Goal: Task Accomplishment & Management: Use online tool/utility

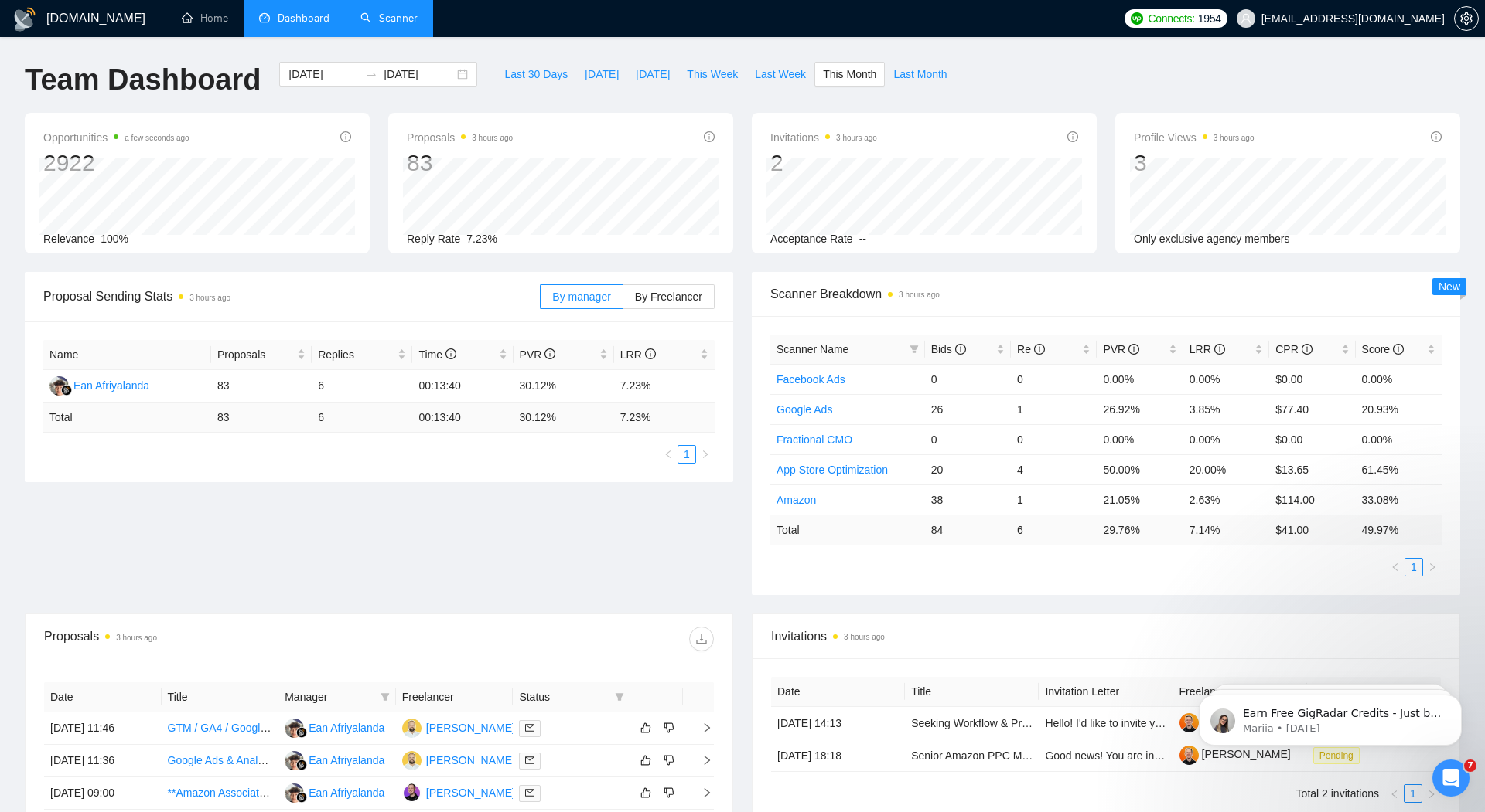
click at [386, 14] on link "Scanner" at bounding box center [389, 18] width 58 height 13
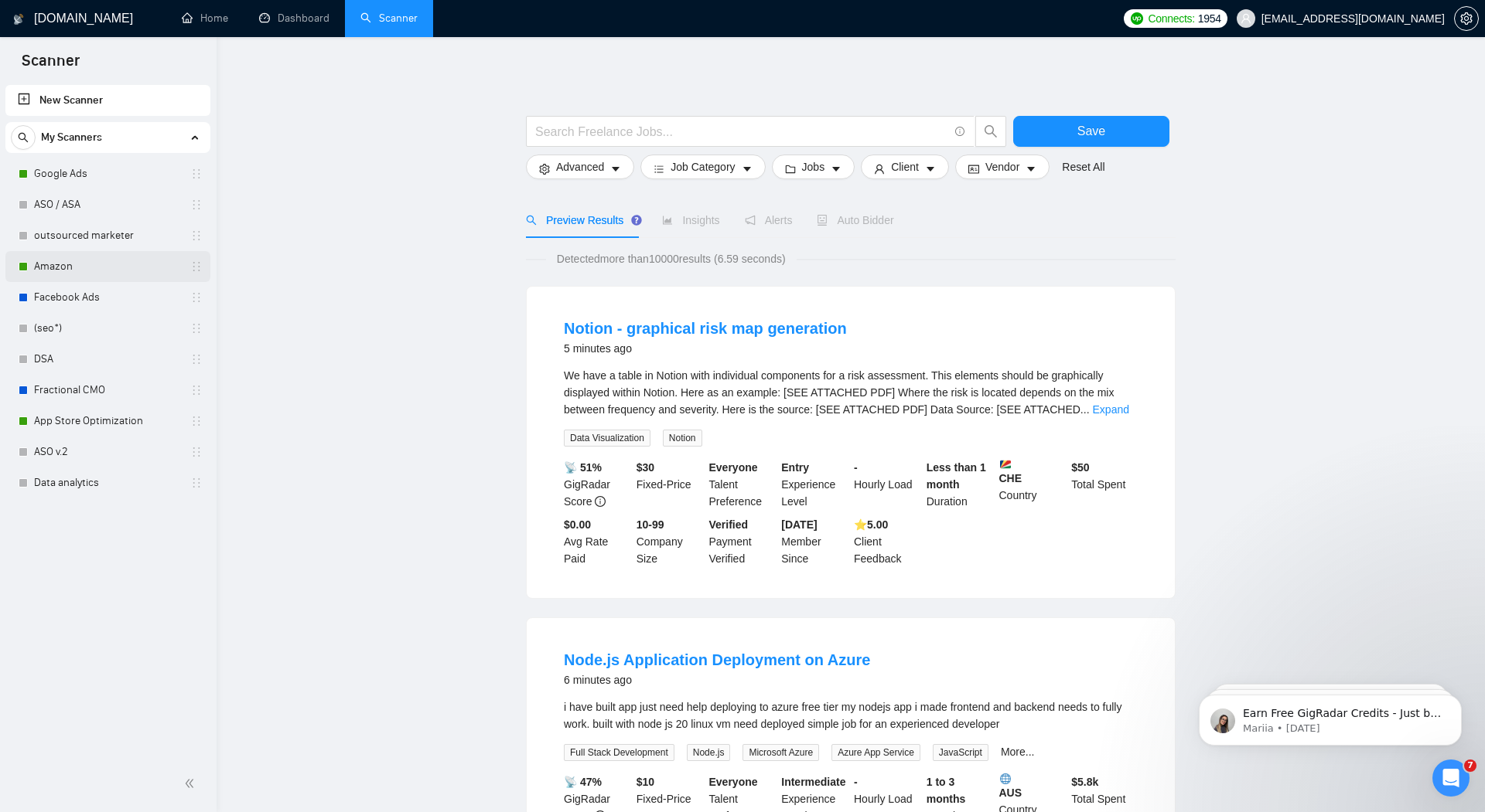
click at [56, 267] on link "Amazon" at bounding box center [107, 266] width 147 height 31
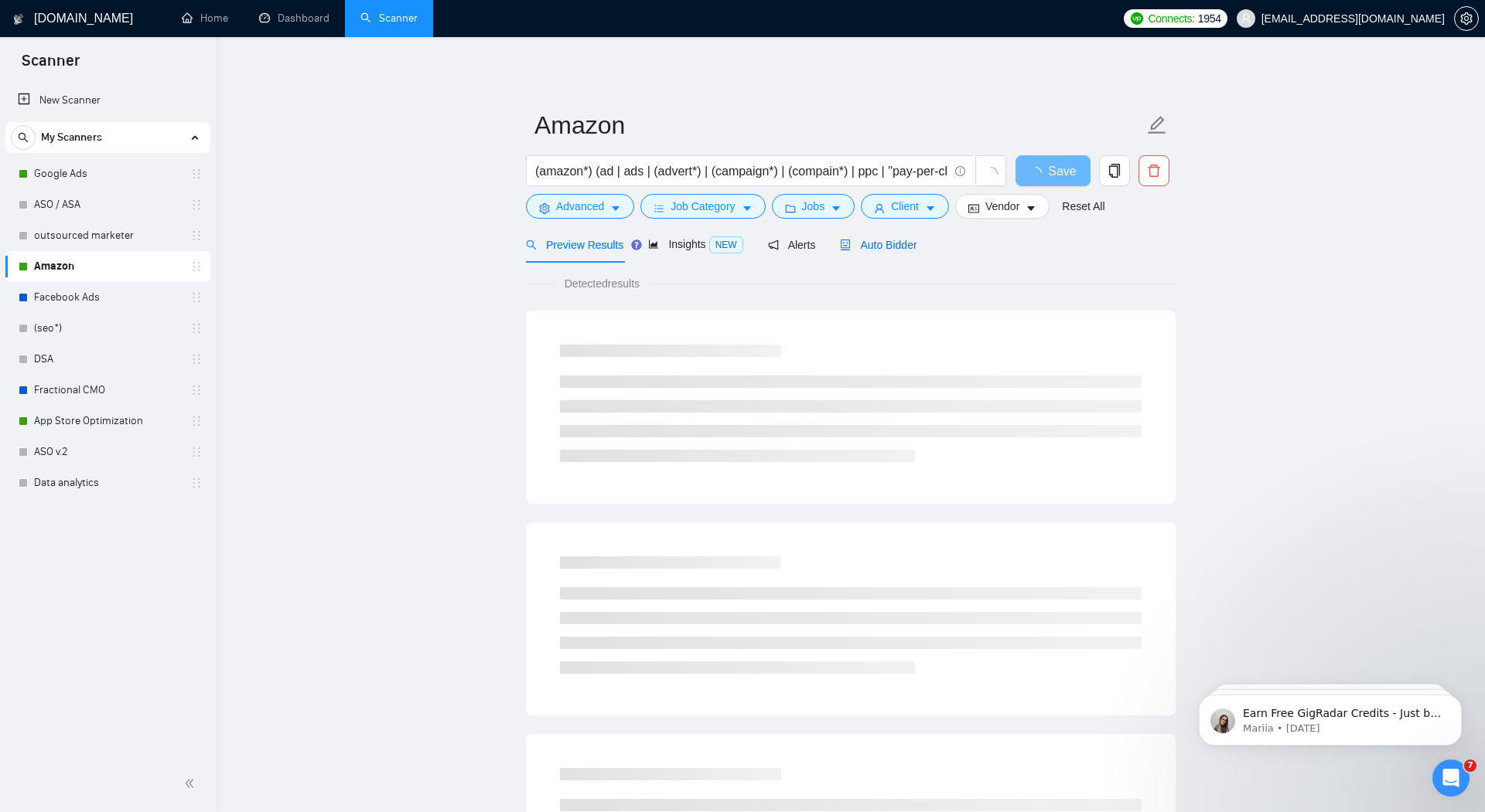
click at [898, 244] on span "Auto Bidder" at bounding box center [878, 245] width 77 height 12
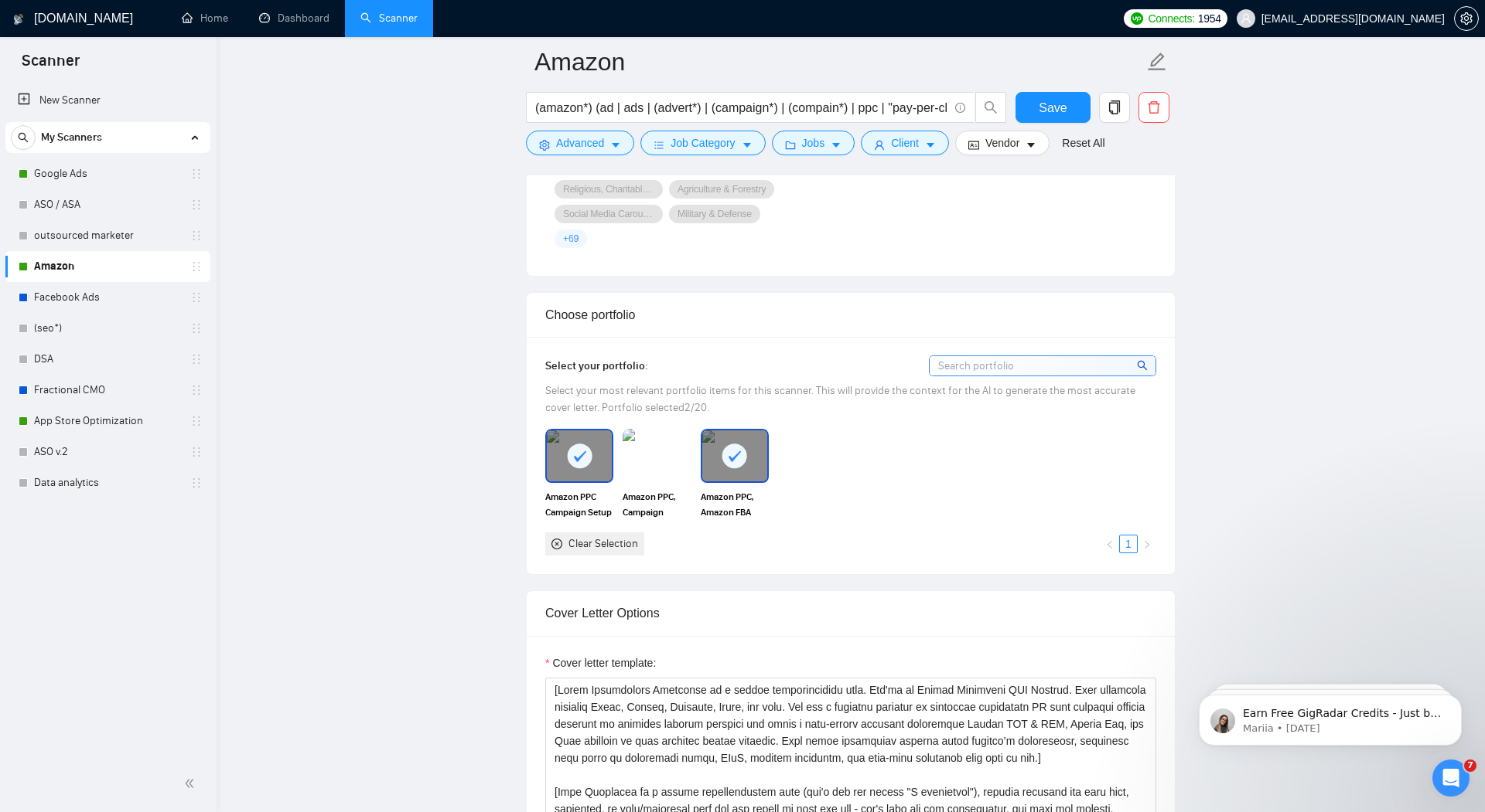
scroll to position [1552, 0]
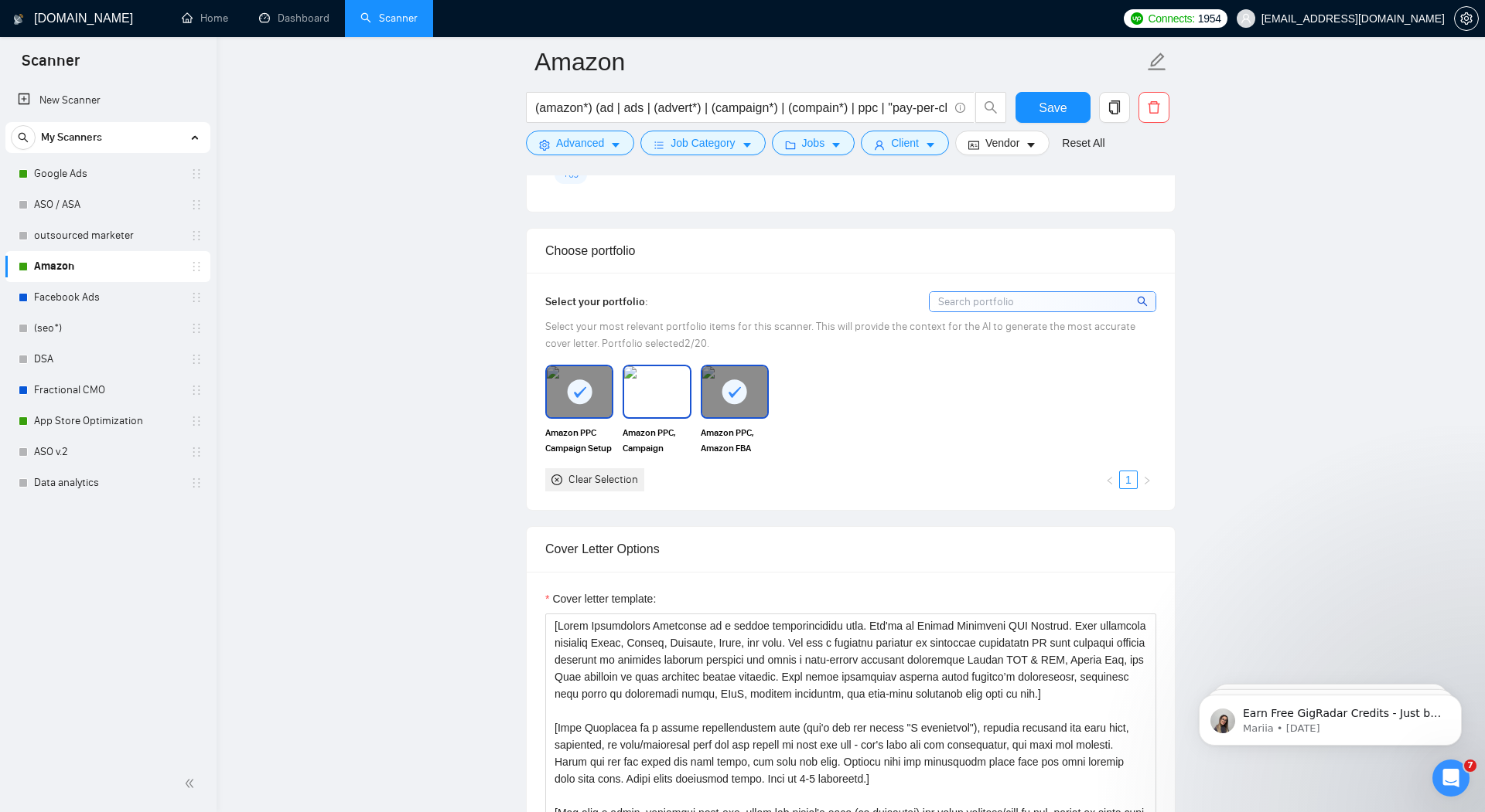
click at [649, 388] on img at bounding box center [656, 392] width 65 height 51
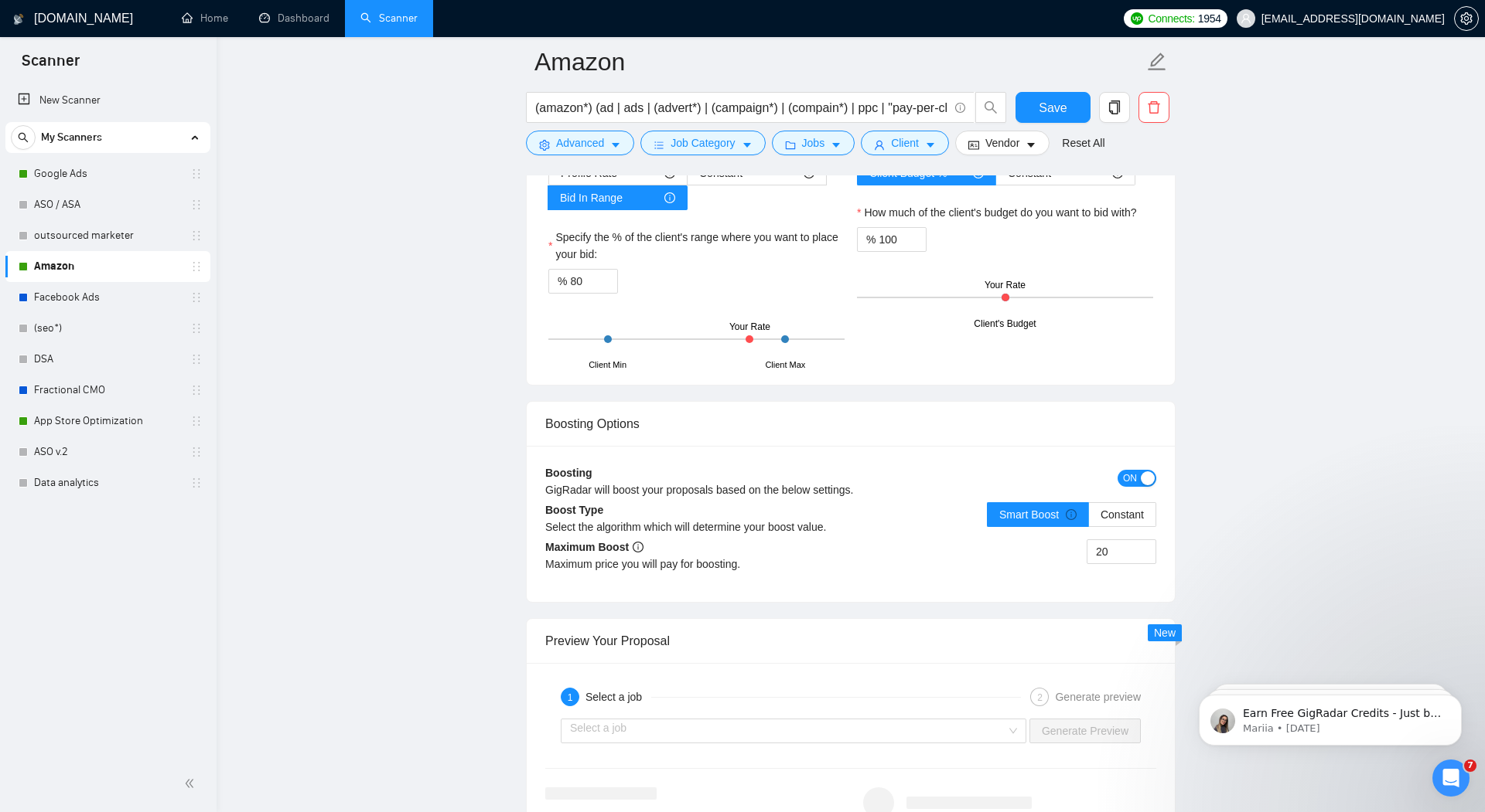
scroll to position [2863, 0]
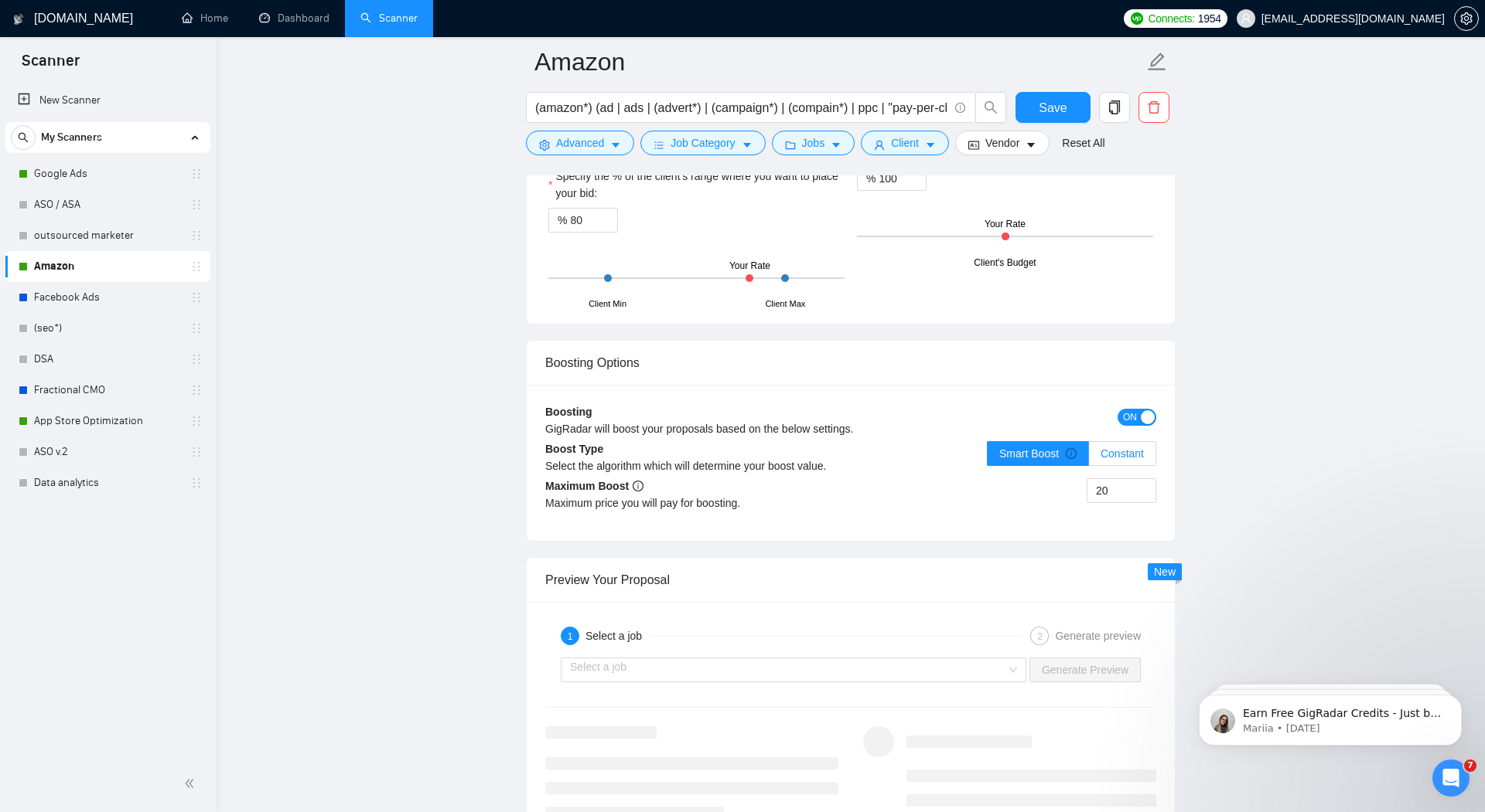
click at [1135, 448] on span "Constant" at bounding box center [1121, 454] width 43 height 12
click at [1089, 457] on input "Constant" at bounding box center [1089, 457] width 0 height 0
click at [1129, 480] on input "20" at bounding box center [1121, 491] width 68 height 23
click at [1148, 485] on icon "up" at bounding box center [1148, 487] width 5 height 5
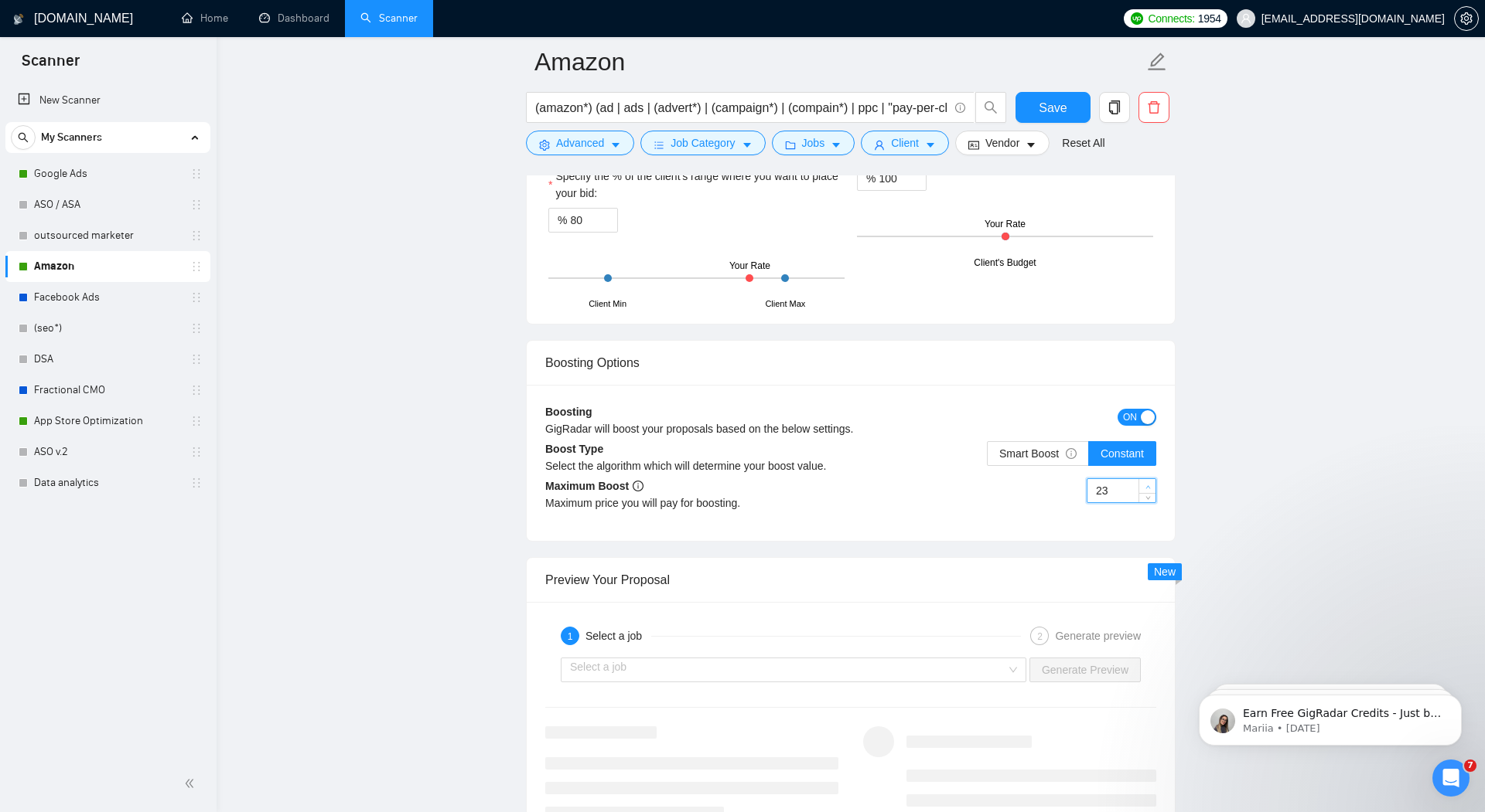
click at [1148, 485] on icon "up" at bounding box center [1148, 487] width 5 height 5
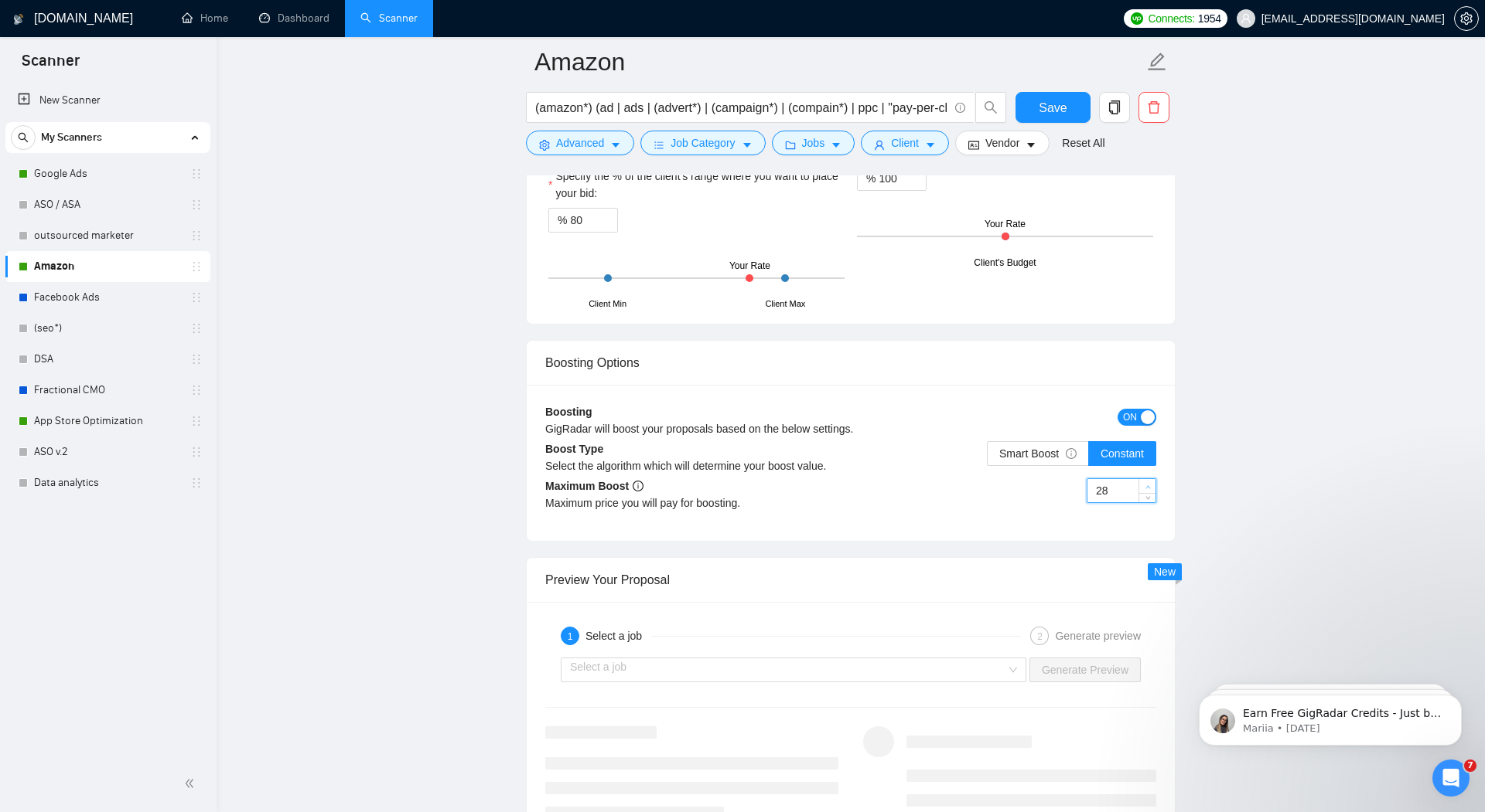
click at [1148, 485] on icon "up" at bounding box center [1148, 487] width 5 height 5
type input "30"
click at [1148, 485] on icon "up" at bounding box center [1148, 487] width 5 height 5
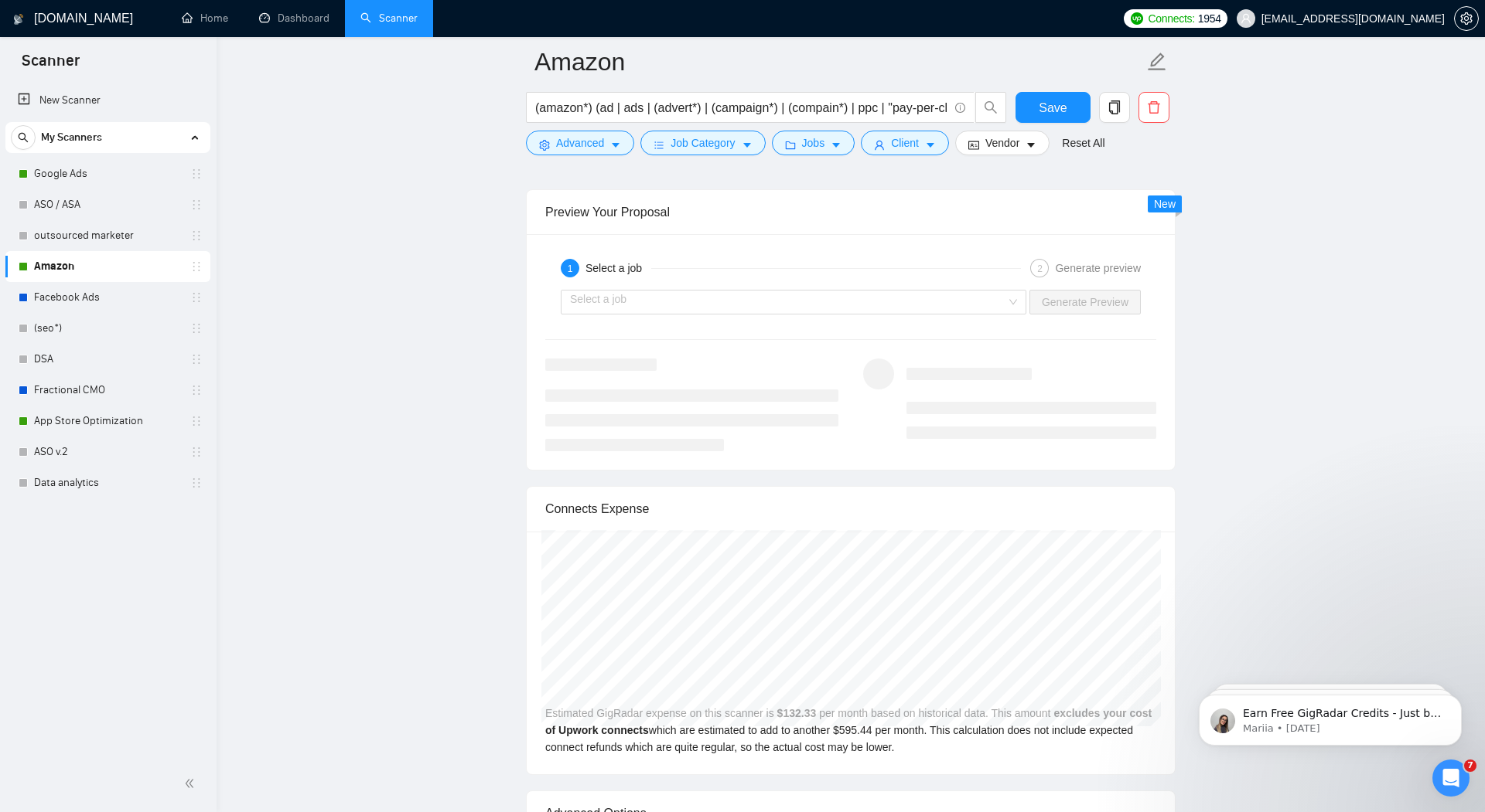
scroll to position [3248, 0]
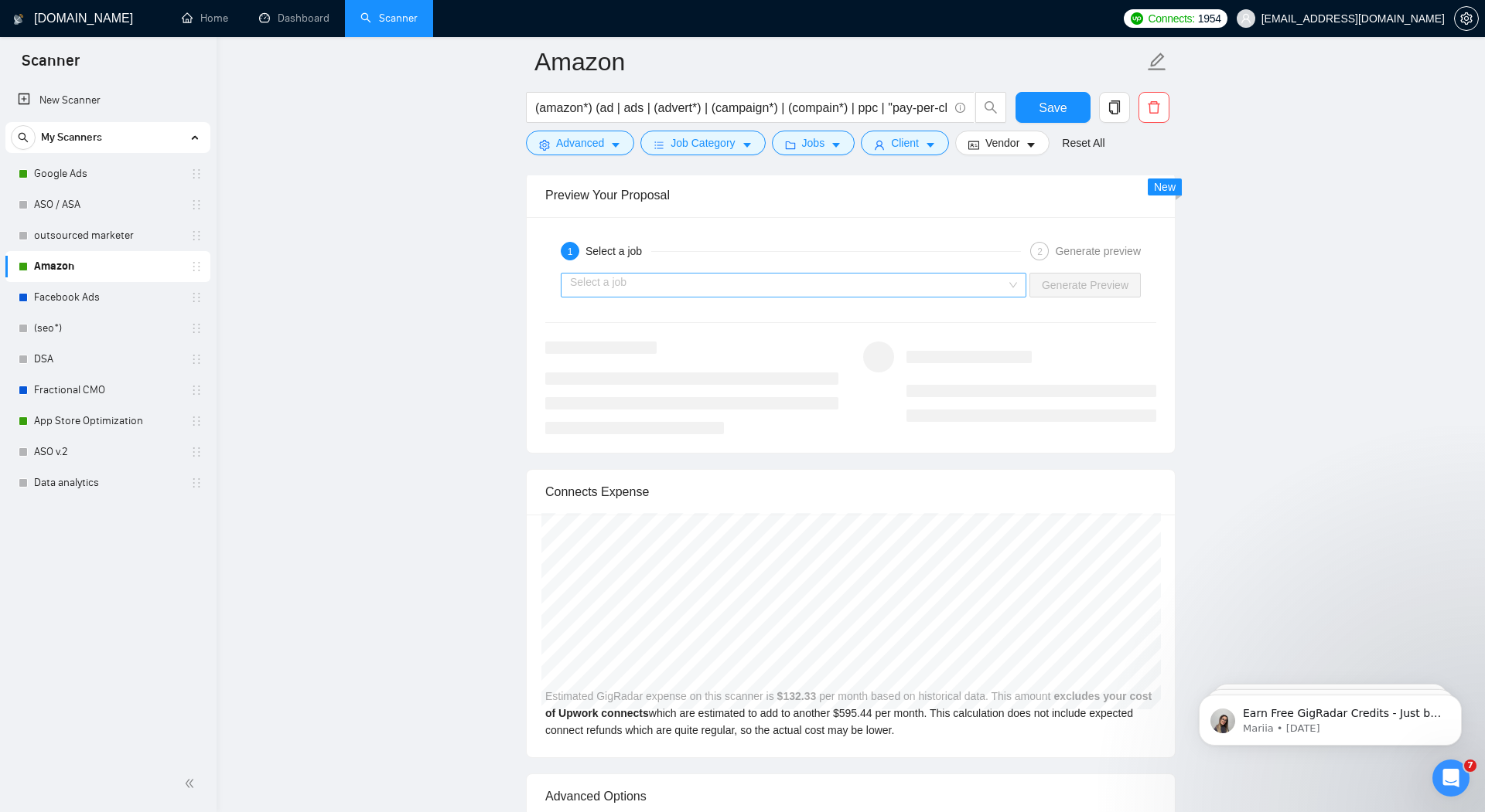
click at [870, 275] on input "search" at bounding box center [788, 285] width 436 height 23
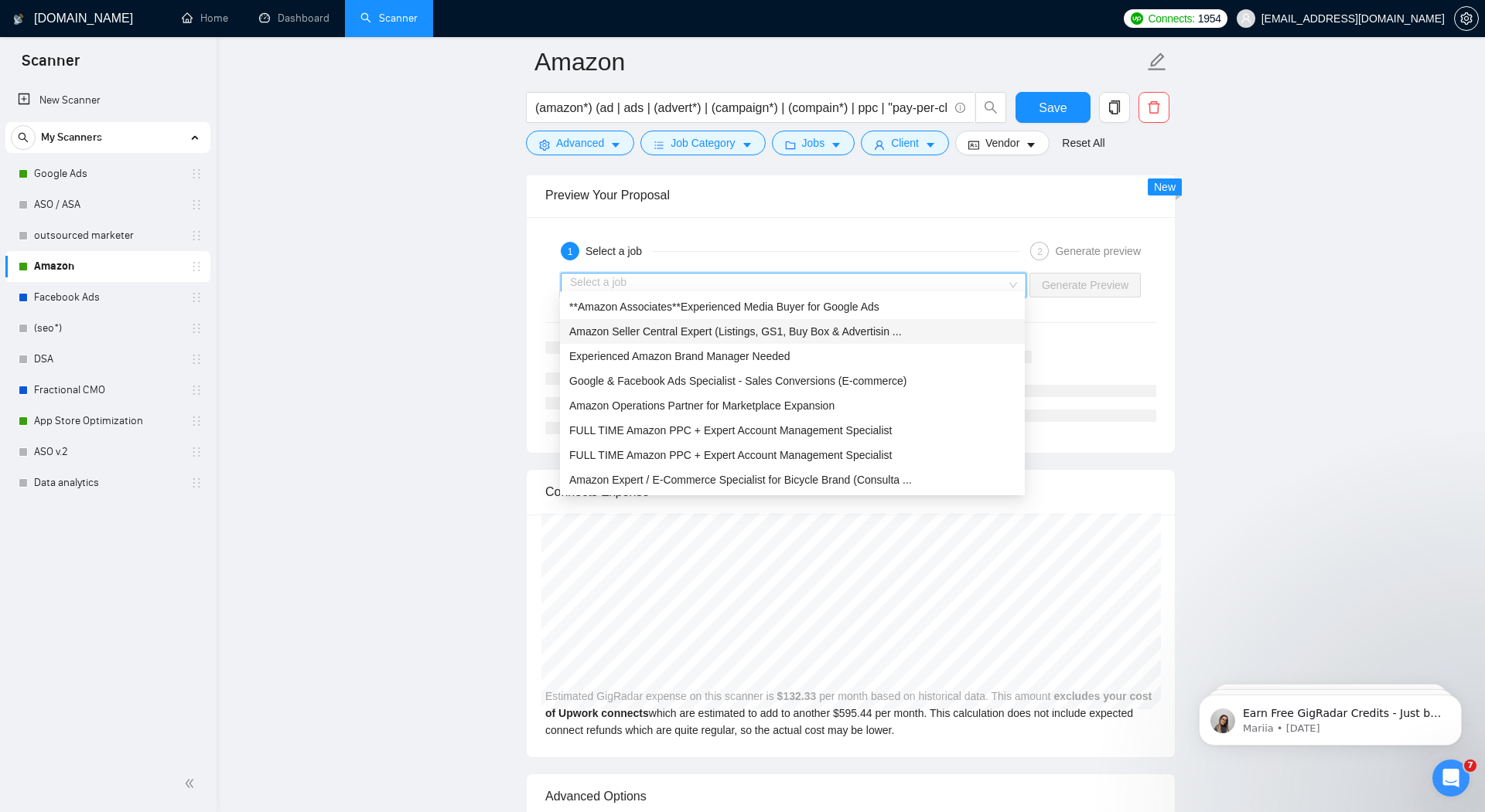
click at [678, 334] on span "Amazon Seller Central Expert (Listings, GS1, Buy Box & Advertisin ..." at bounding box center [735, 332] width 333 height 12
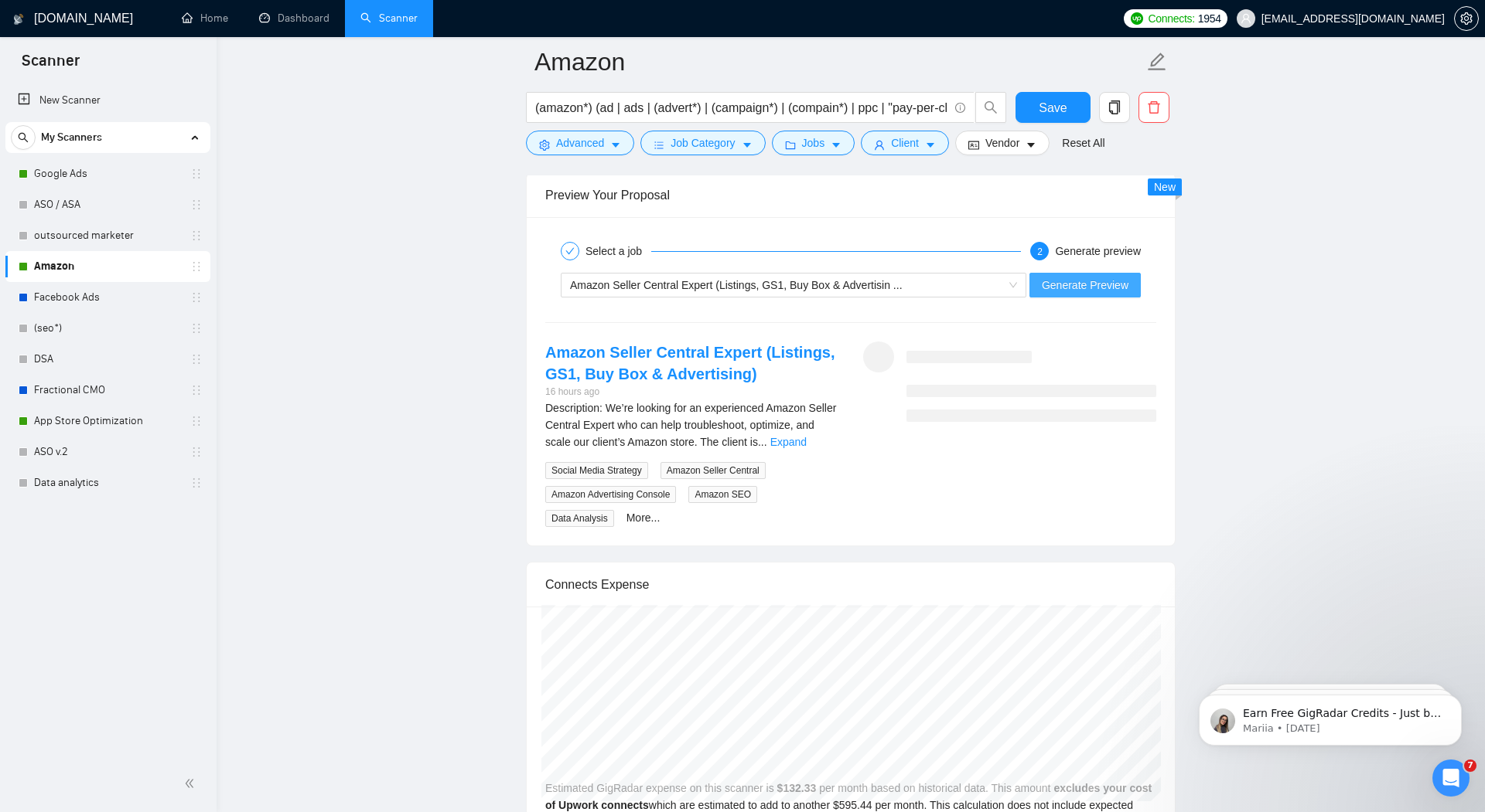
click at [1100, 277] on span "Generate Preview" at bounding box center [1085, 285] width 87 height 17
click at [806, 436] on link "Expand" at bounding box center [788, 442] width 36 height 12
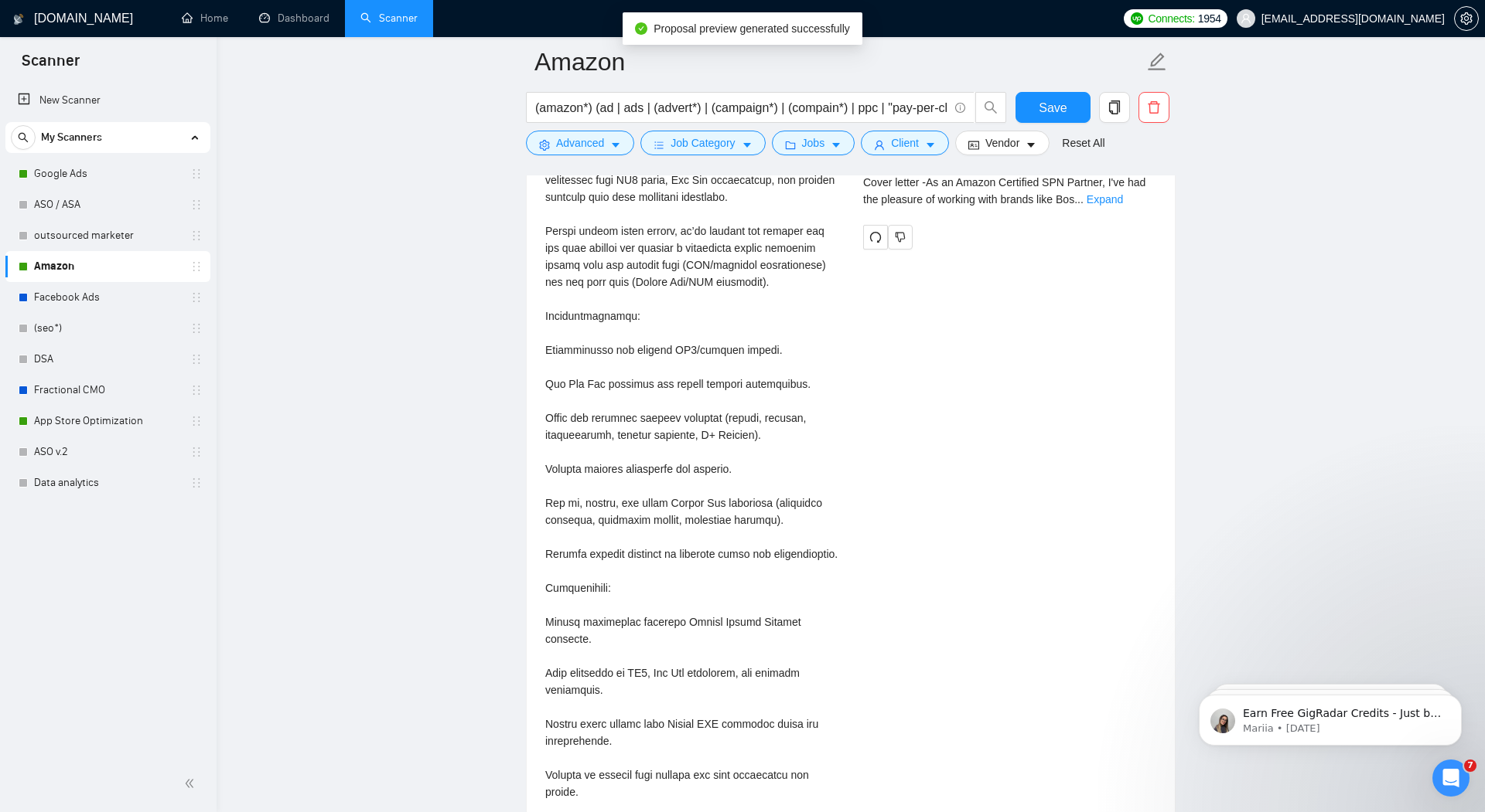
scroll to position [3379, 0]
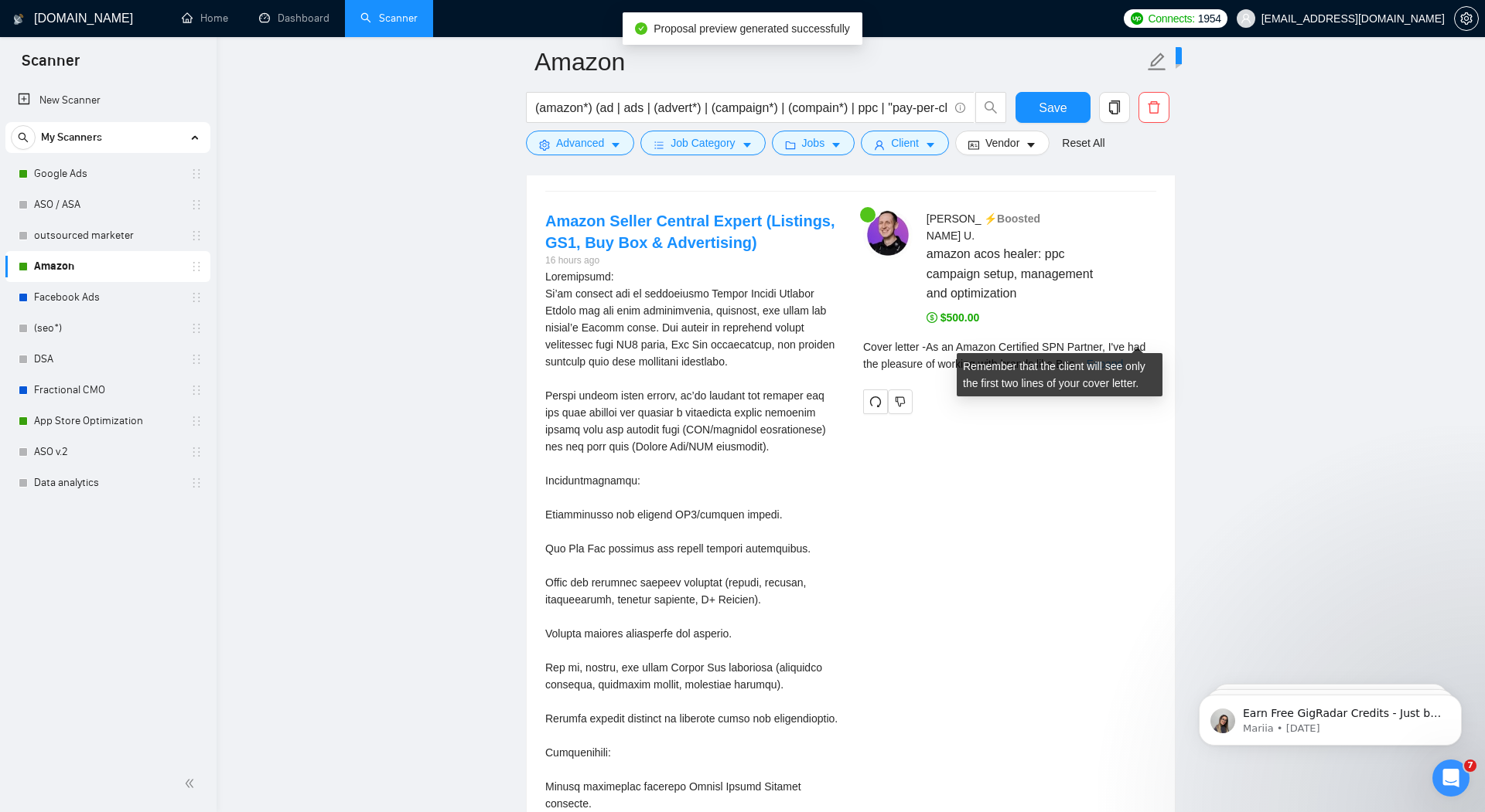
click at [1123, 358] on link "Expand" at bounding box center [1104, 364] width 36 height 12
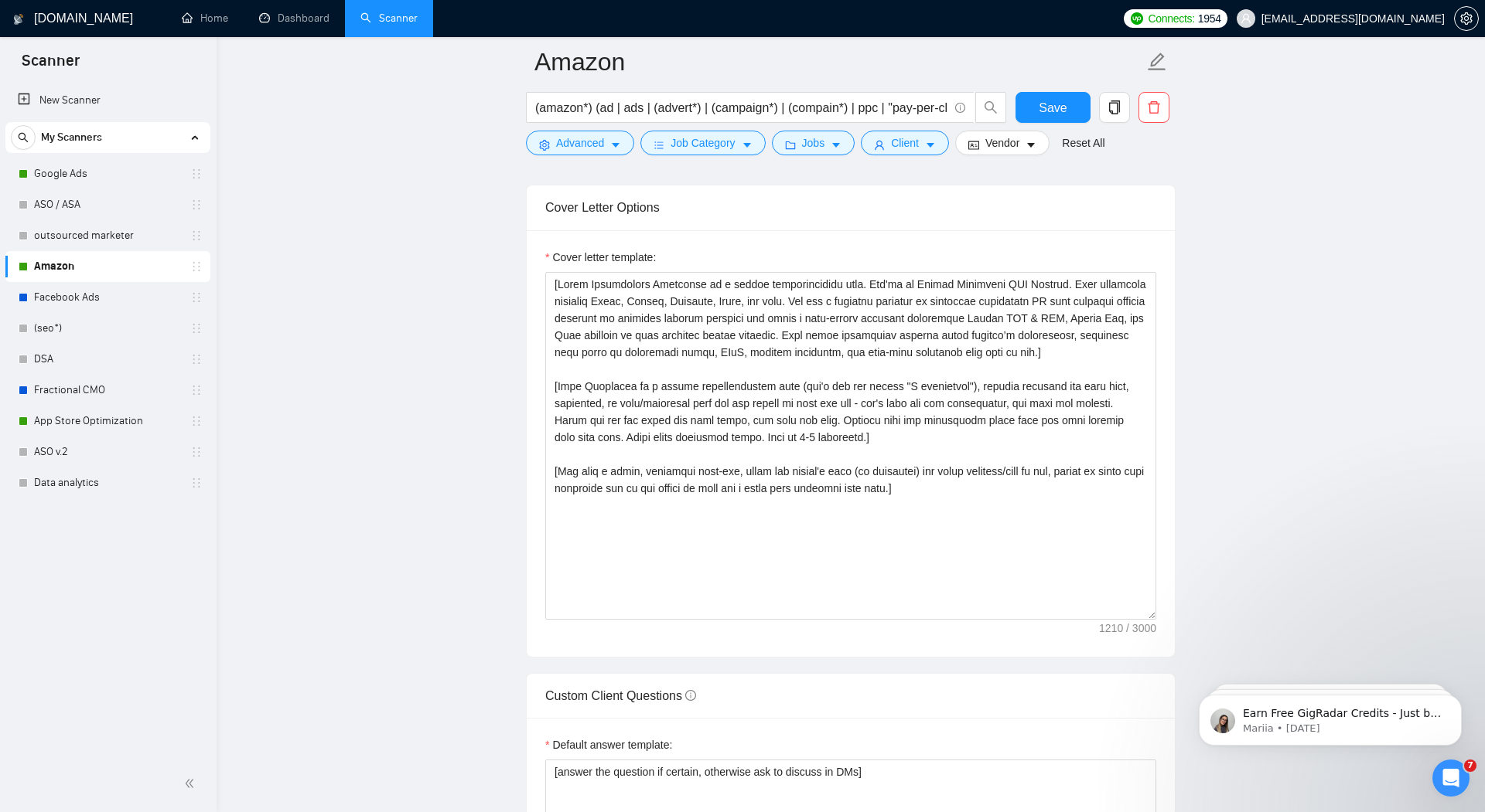
scroll to position [1865, 0]
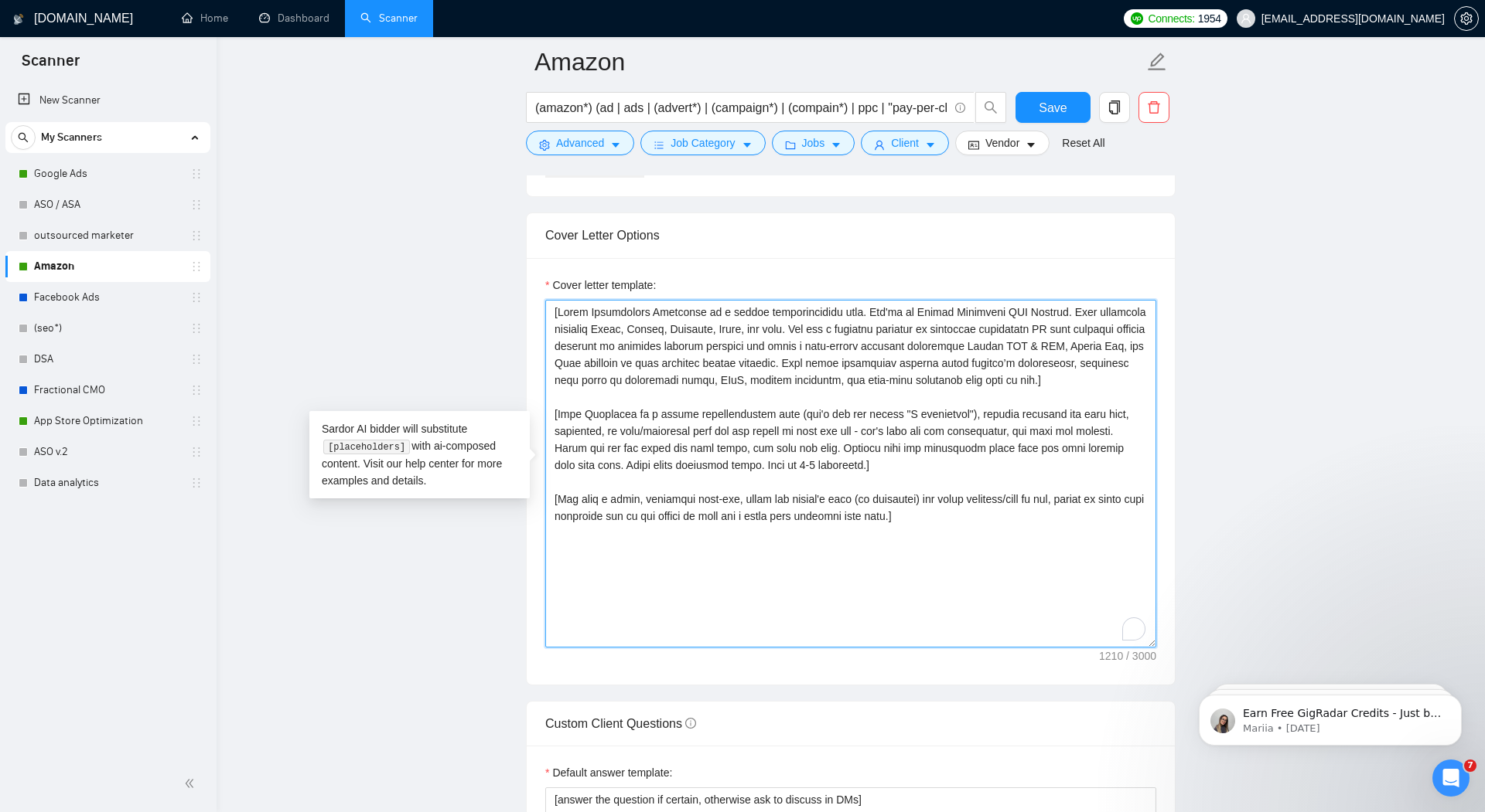
drag, startPoint x: 878, startPoint y: 478, endPoint x: 512, endPoint y: 419, distance: 370.7
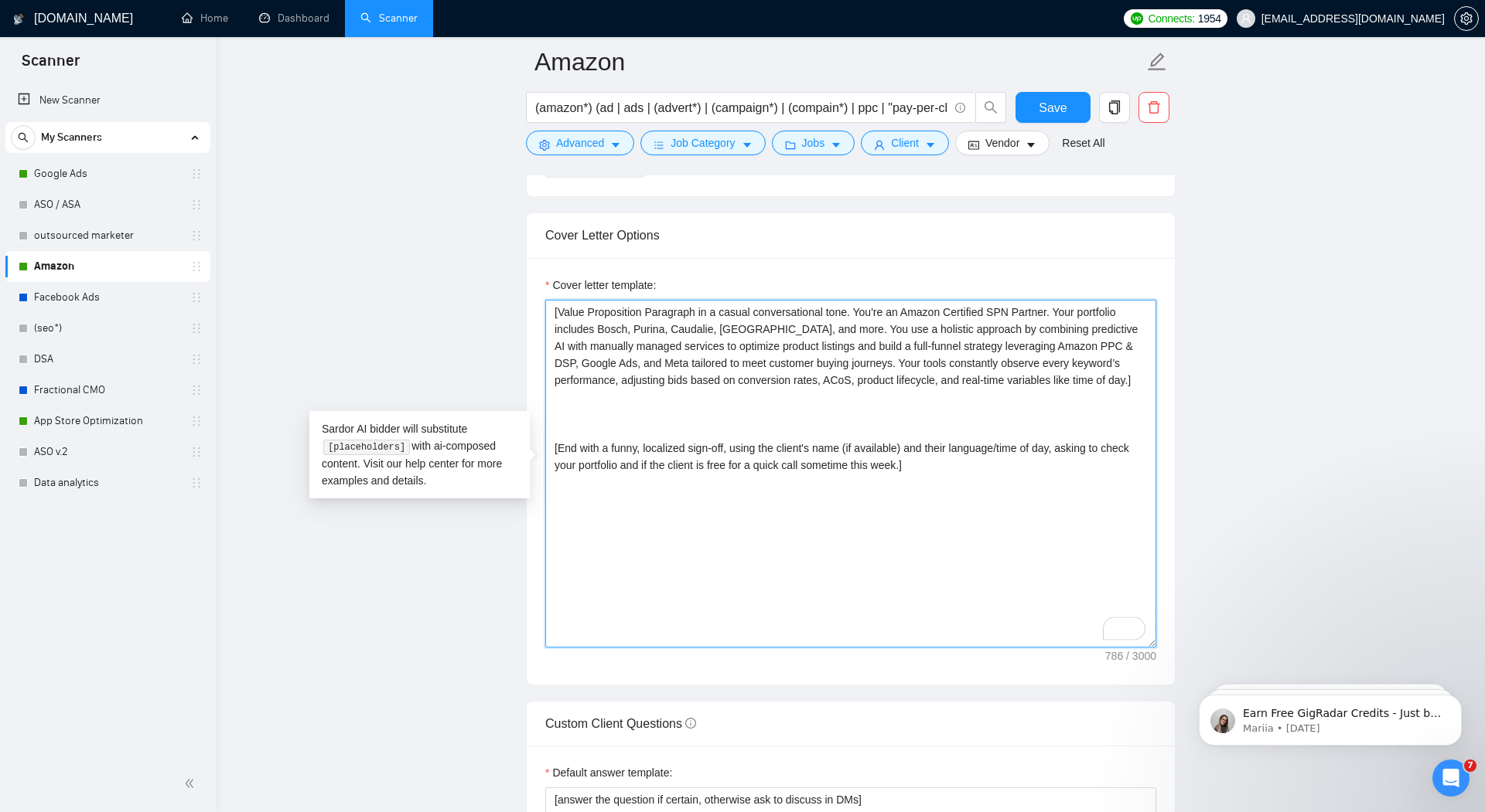
click at [552, 305] on textarea "[Value Proposition Paragraph in a casual conversational tone. You're an Amazon …" at bounding box center [850, 473] width 611 height 348
paste textarea "[Hook Paragraph in a casual conversational tone (don't use the phrase "I unders…"
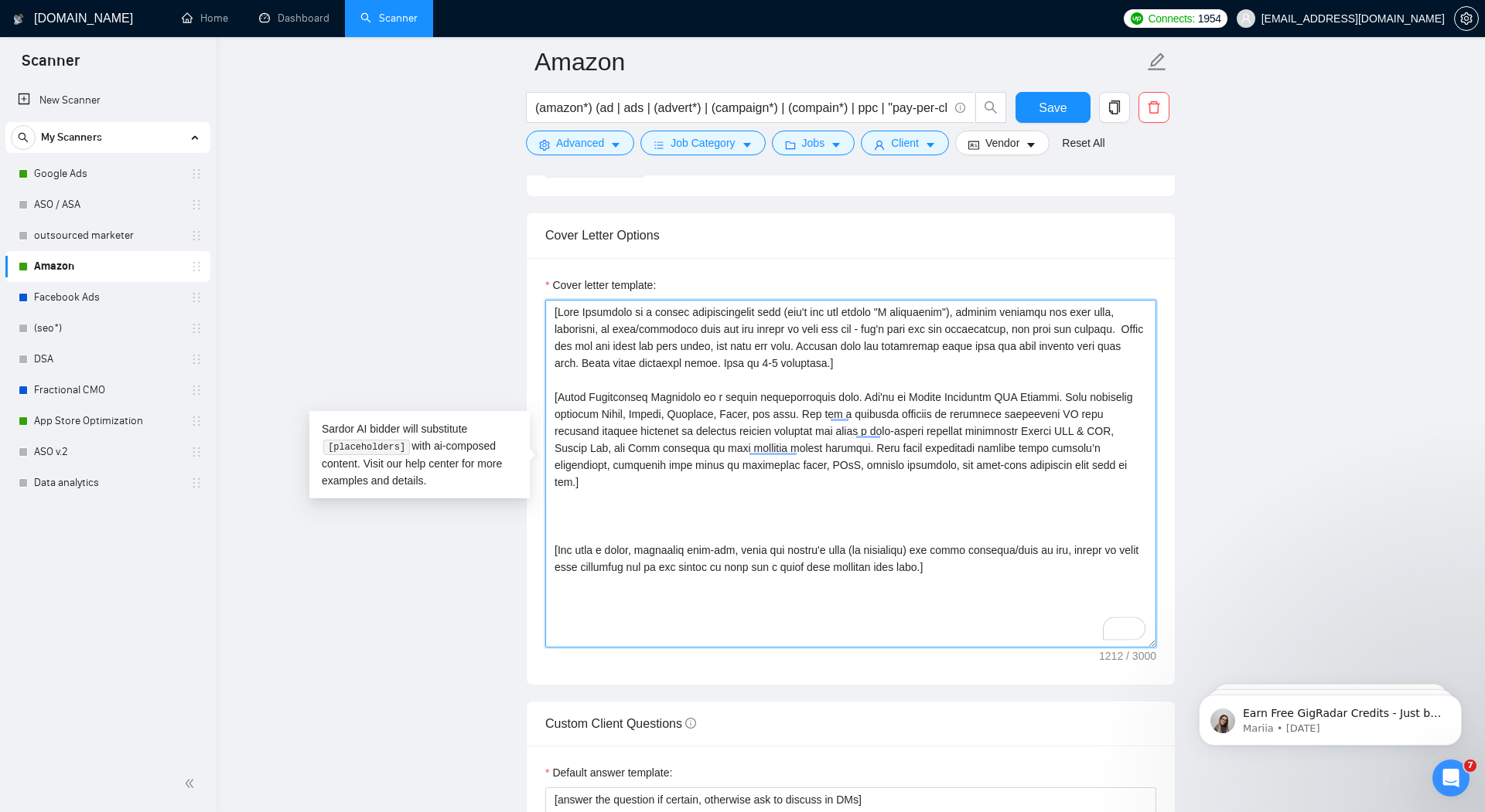
click at [573, 521] on textarea "Cover letter template:" at bounding box center [850, 473] width 611 height 348
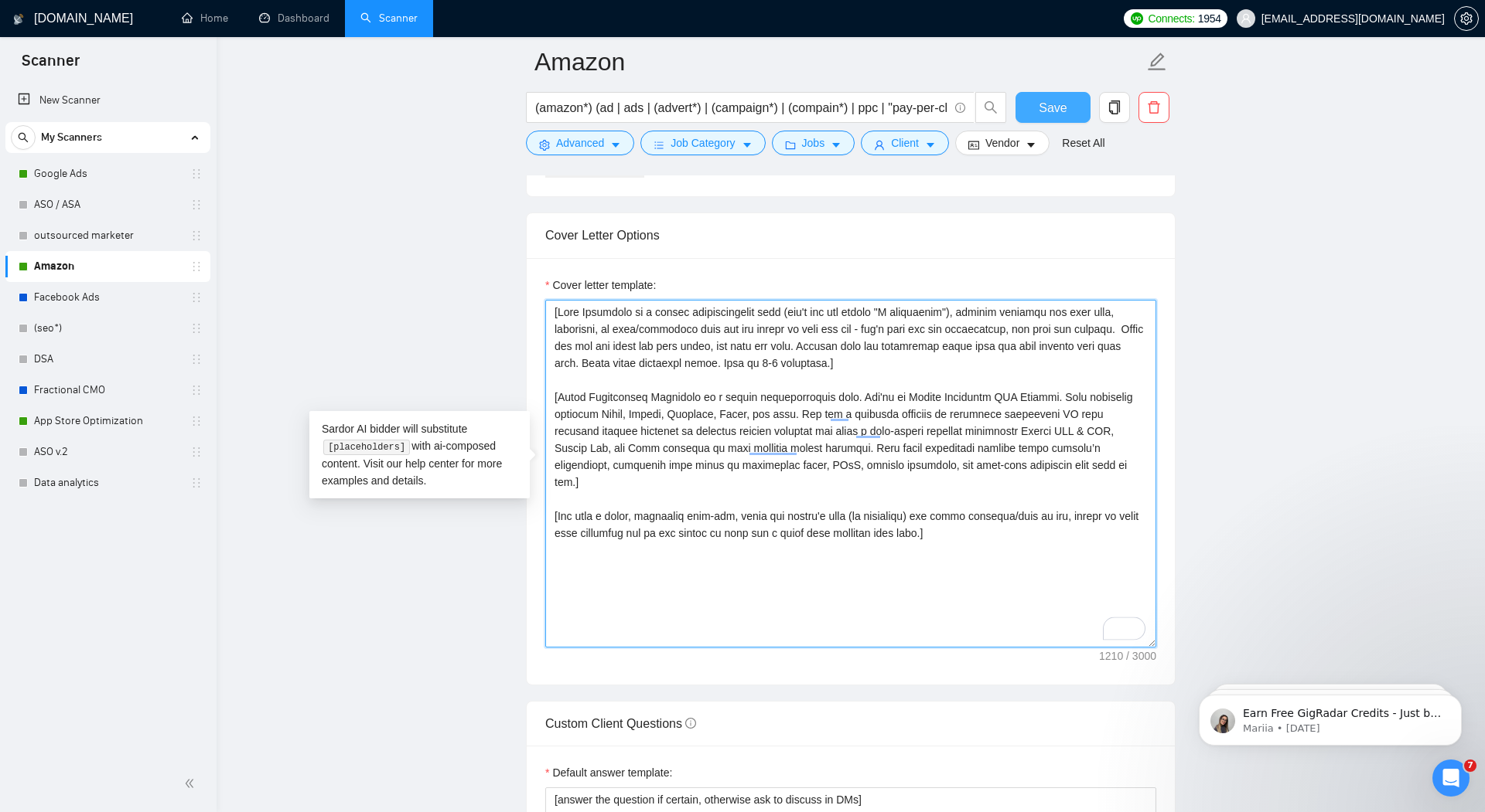
type textarea "[Hook Paragraph in a casual conversational tone (don't use the phrase "I unders…"
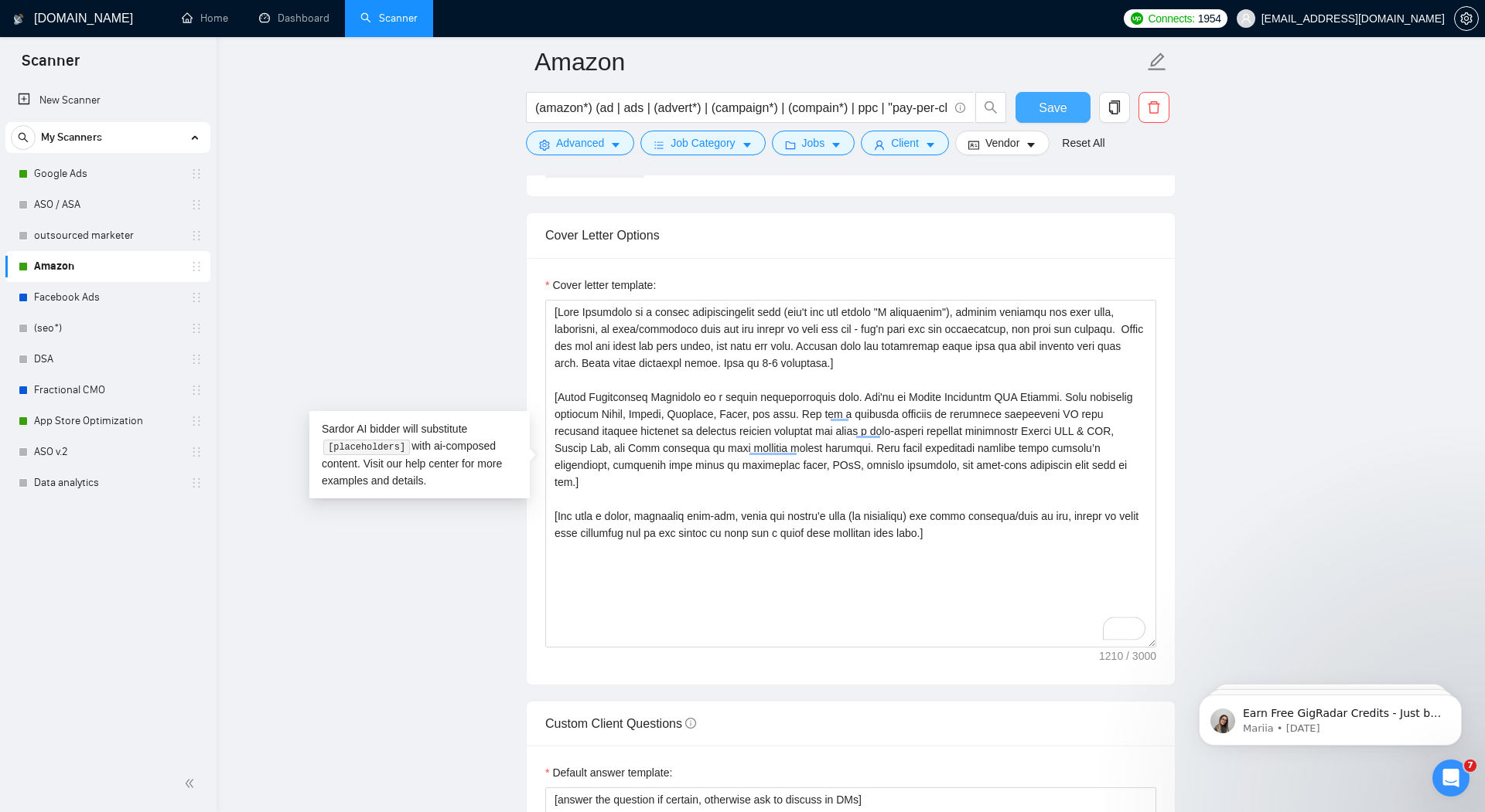
click at [1050, 107] on span "Save" at bounding box center [1052, 108] width 27 height 19
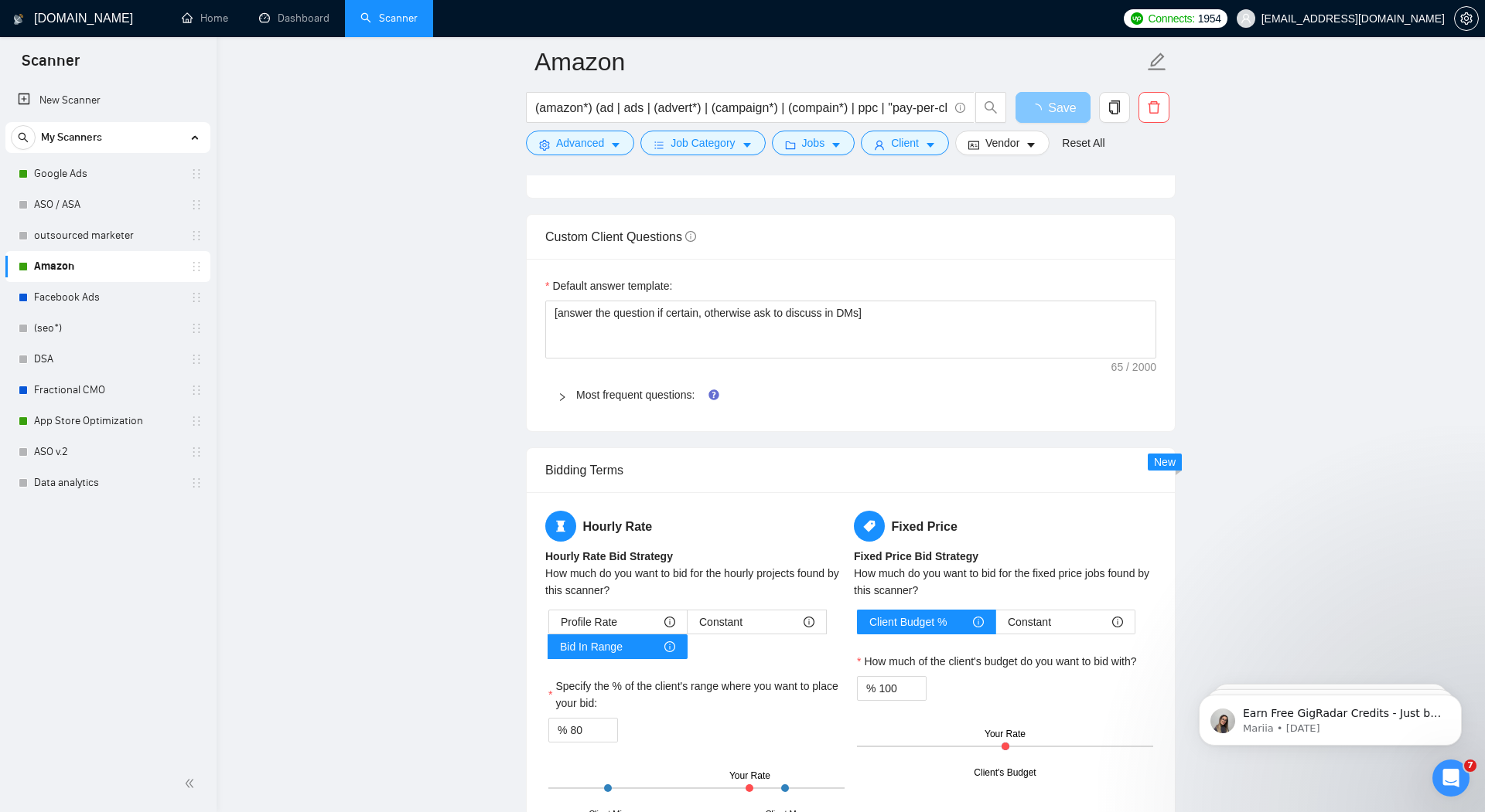
scroll to position [2401, 0]
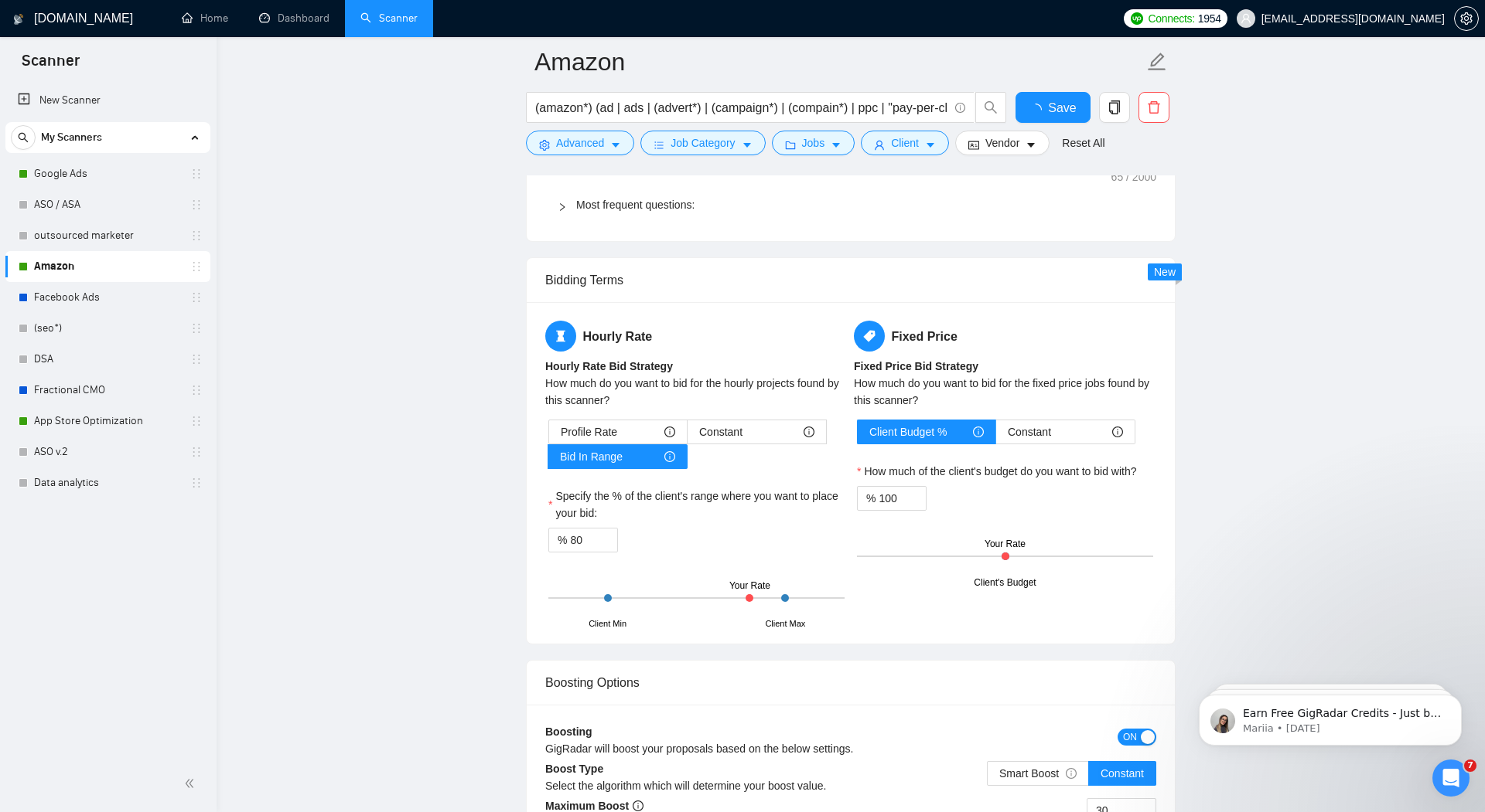
click at [683, 268] on div "Bidding Terms" at bounding box center [850, 280] width 611 height 44
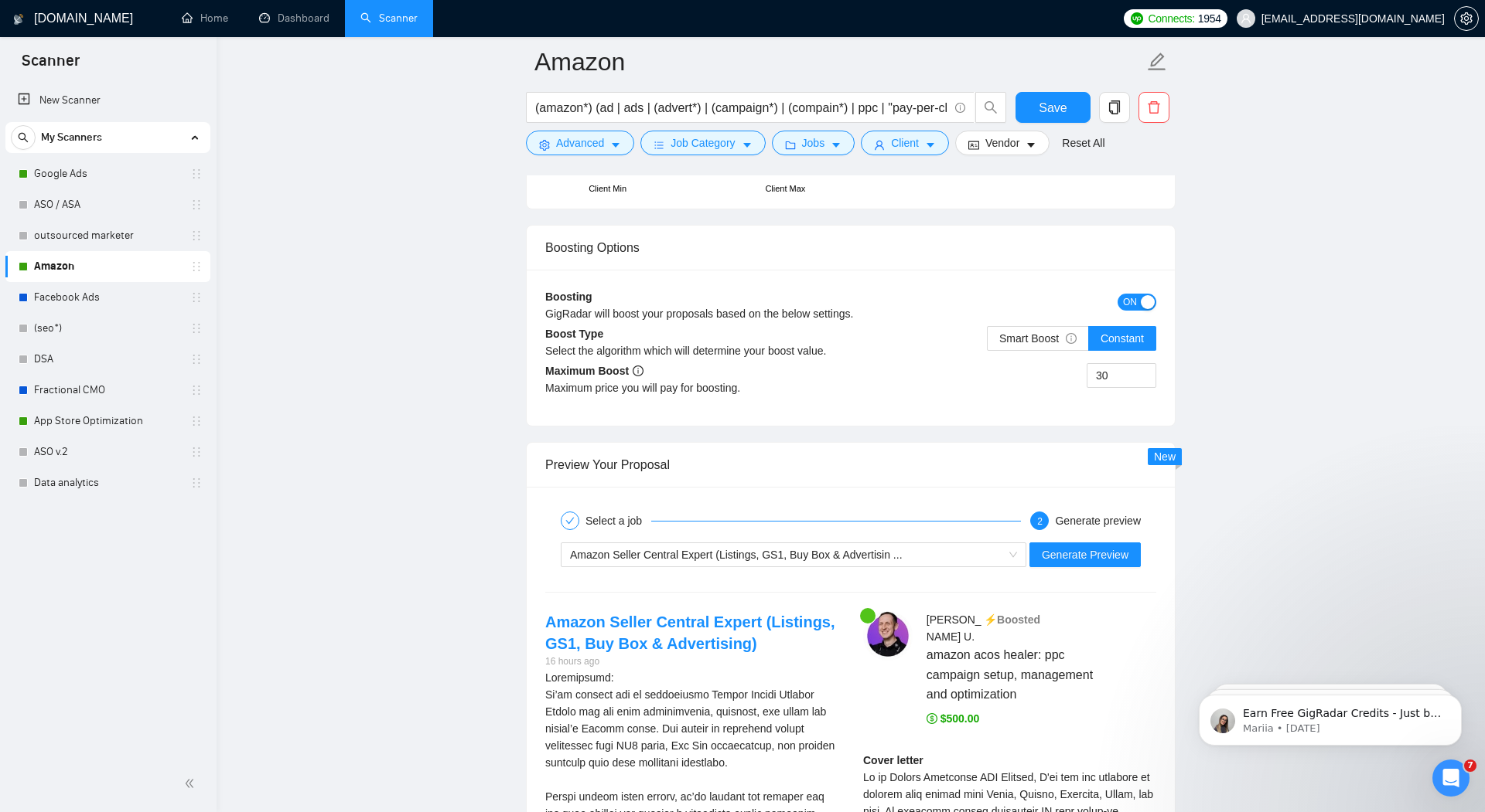
scroll to position [3055, 0]
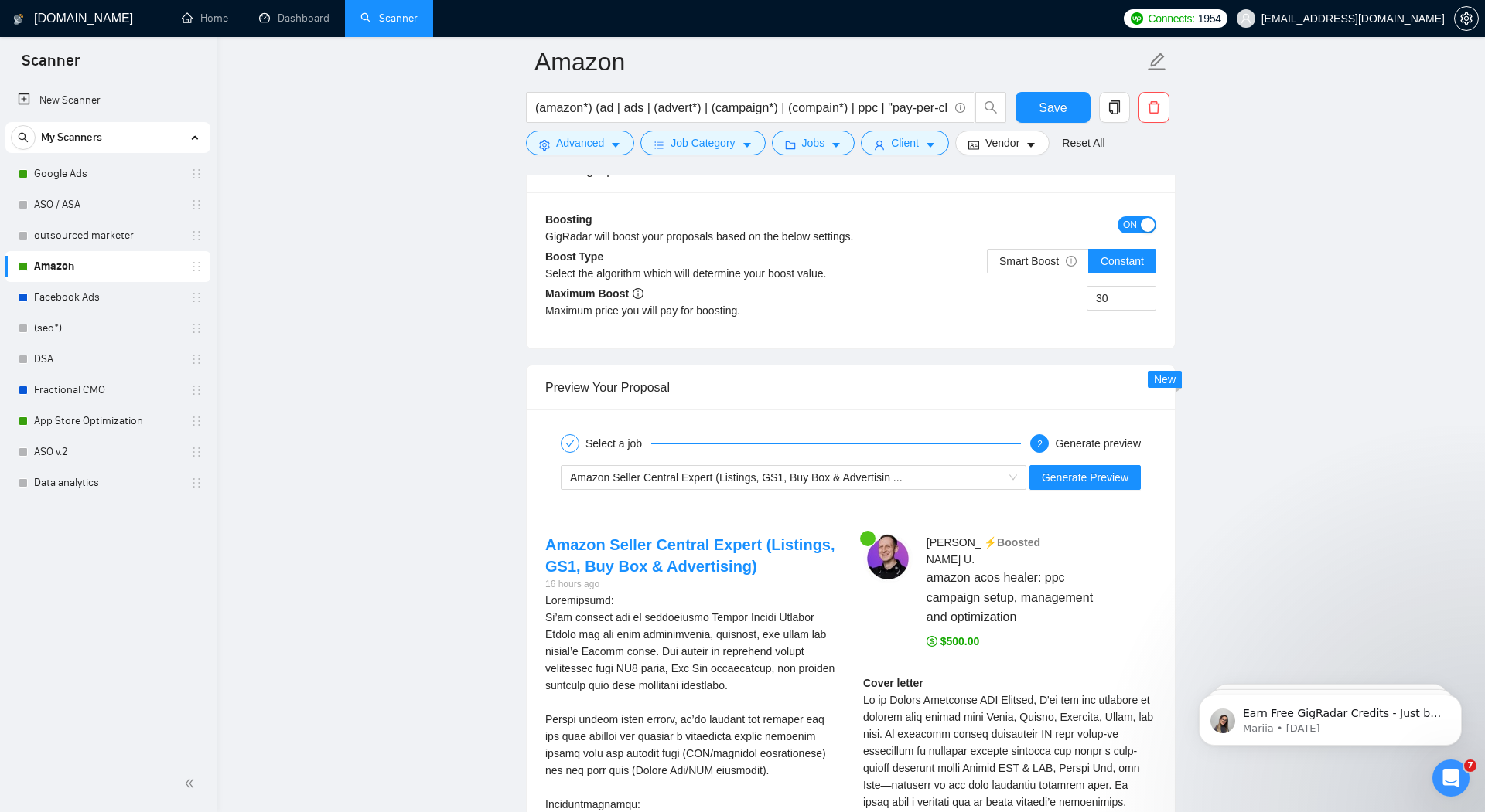
click at [65, 18] on h1 "[DOMAIN_NAME]" at bounding box center [83, 19] width 99 height 37
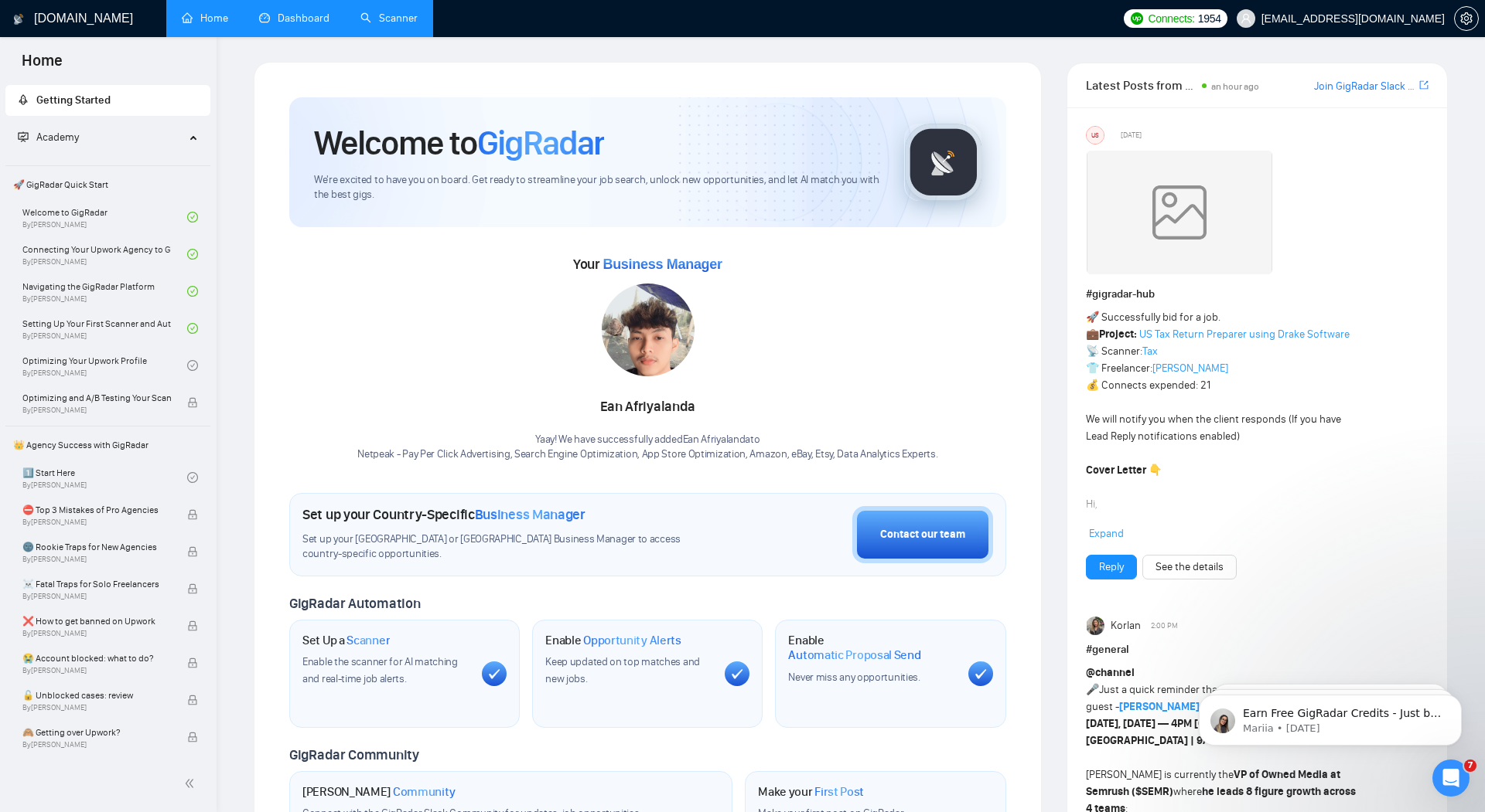
click at [291, 17] on link "Dashboard" at bounding box center [295, 18] width 71 height 13
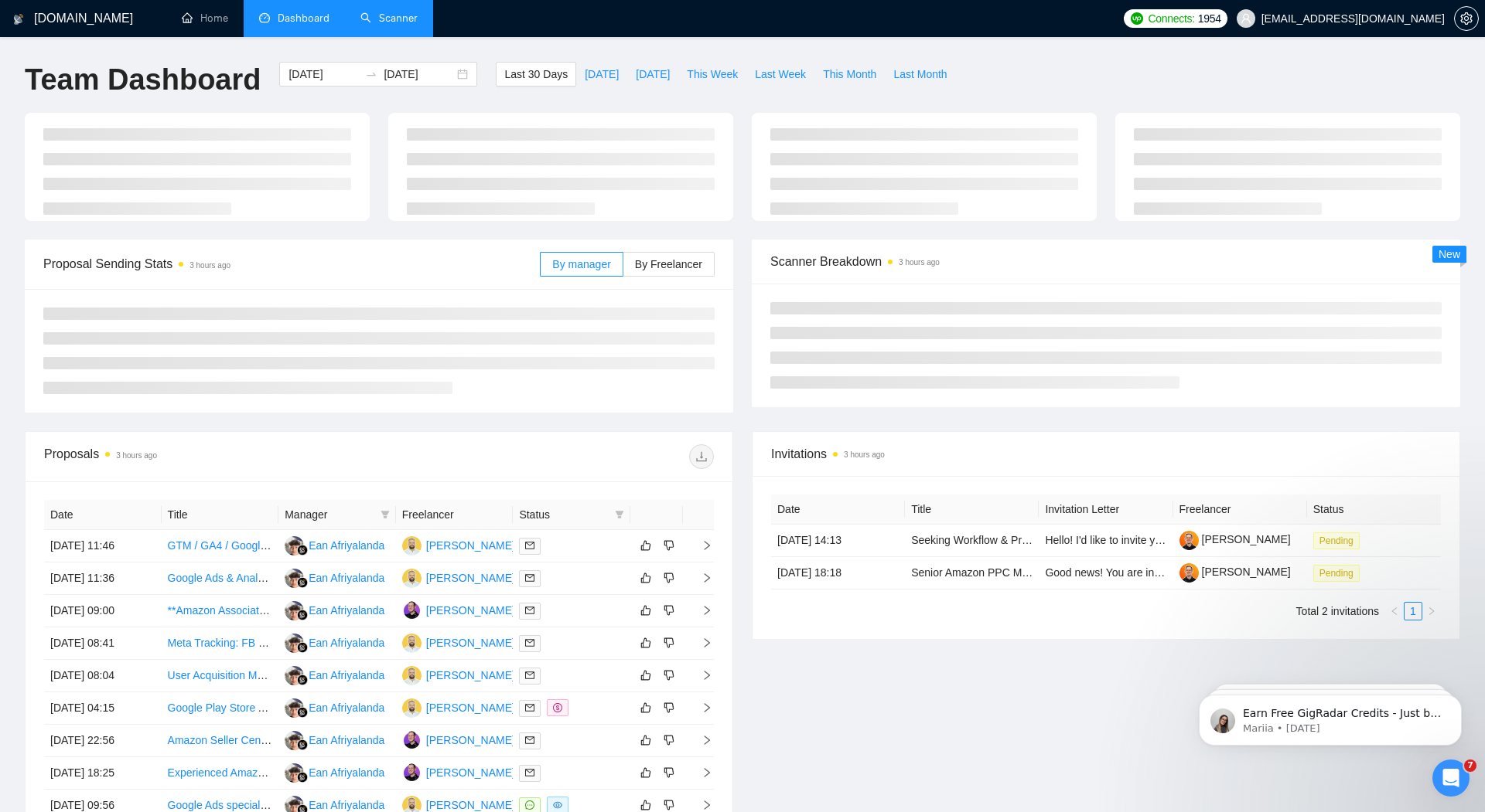
type input "2025-08-12"
type input "[DATE]"
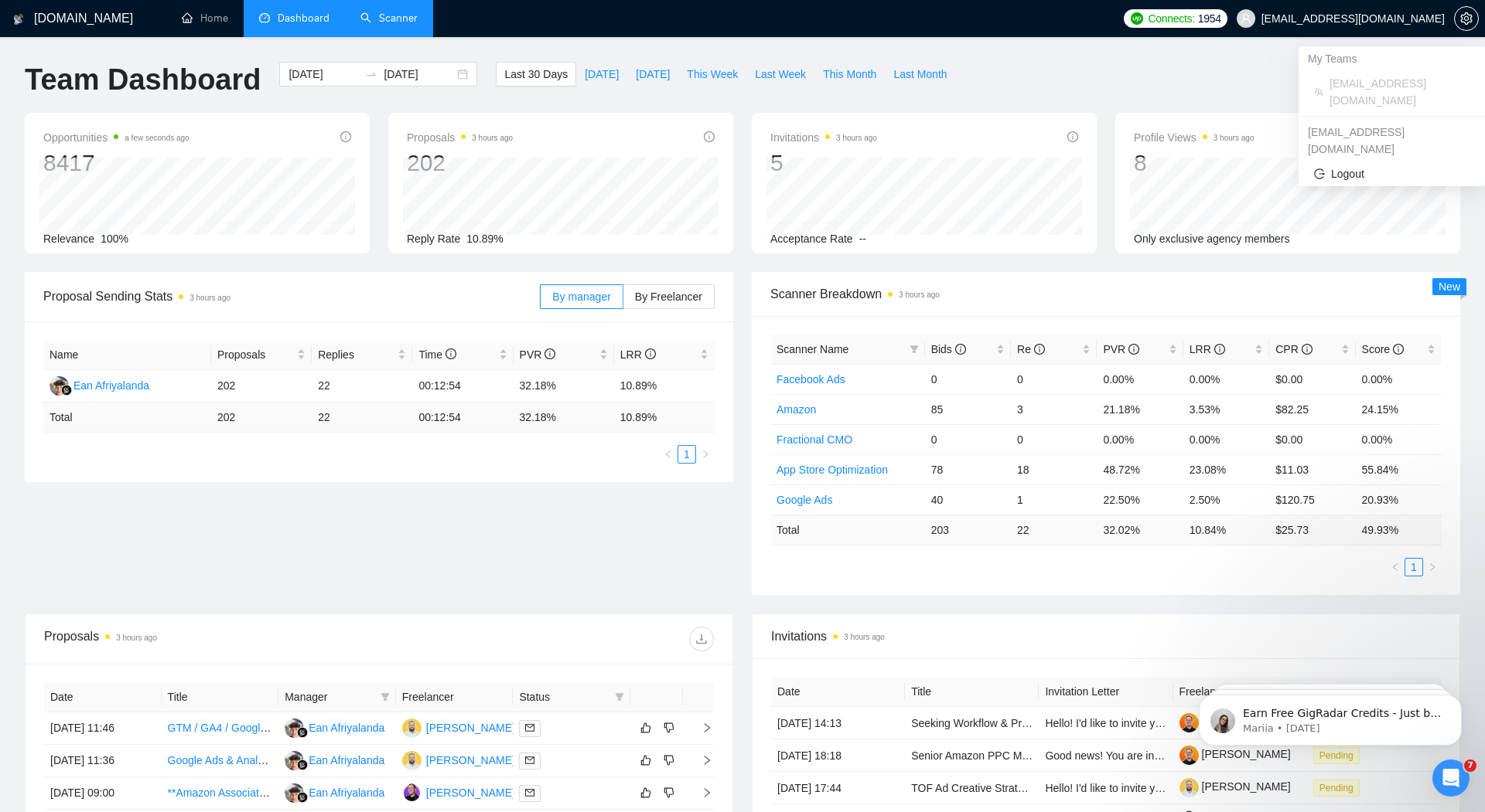
click at [1356, 19] on span "[EMAIL_ADDRESS][DOMAIN_NAME]" at bounding box center [1352, 19] width 183 height 0
click at [1472, 24] on icon "setting" at bounding box center [1466, 19] width 12 height 12
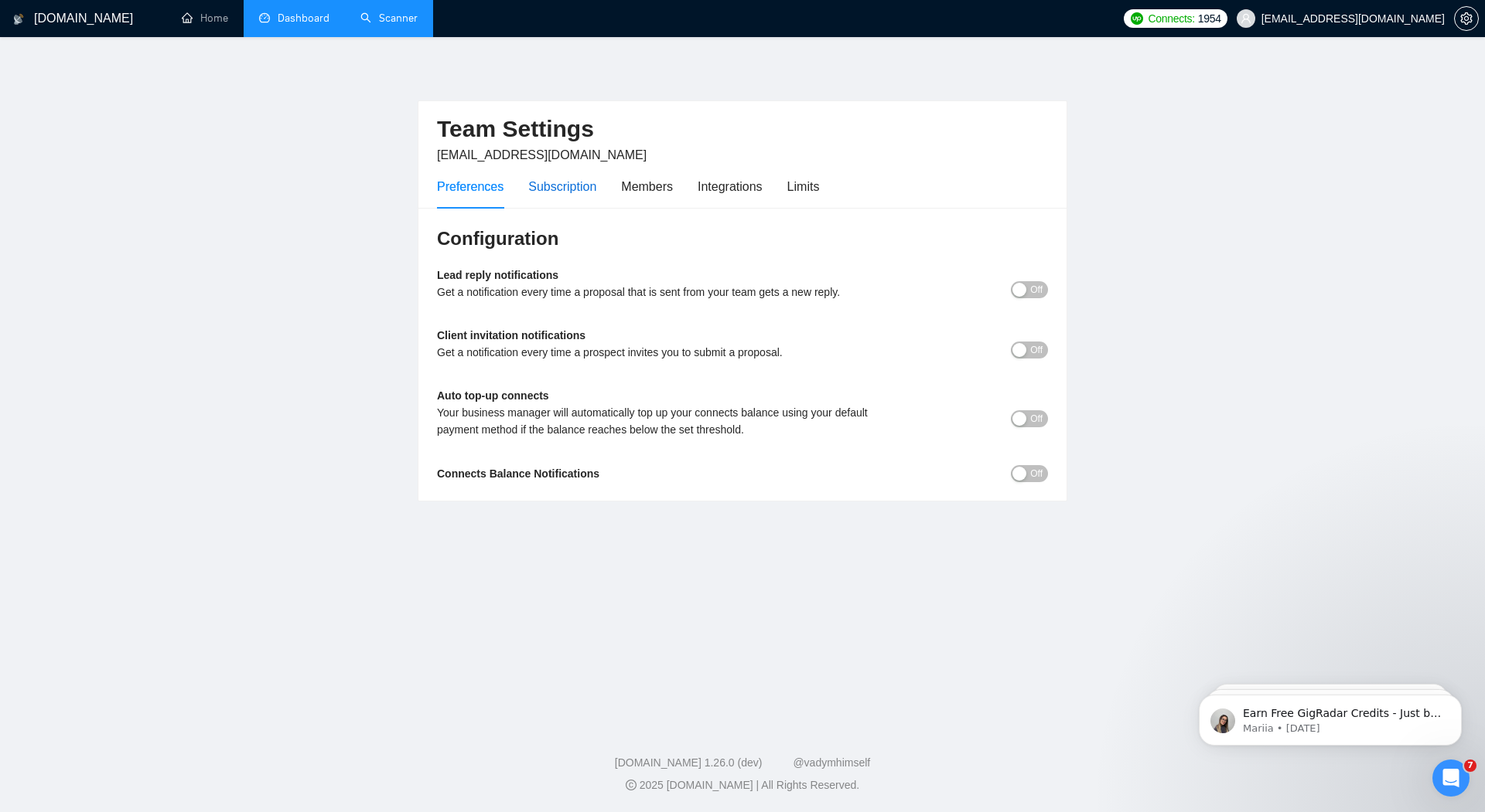
click at [559, 192] on div "Subscription" at bounding box center [562, 187] width 68 height 19
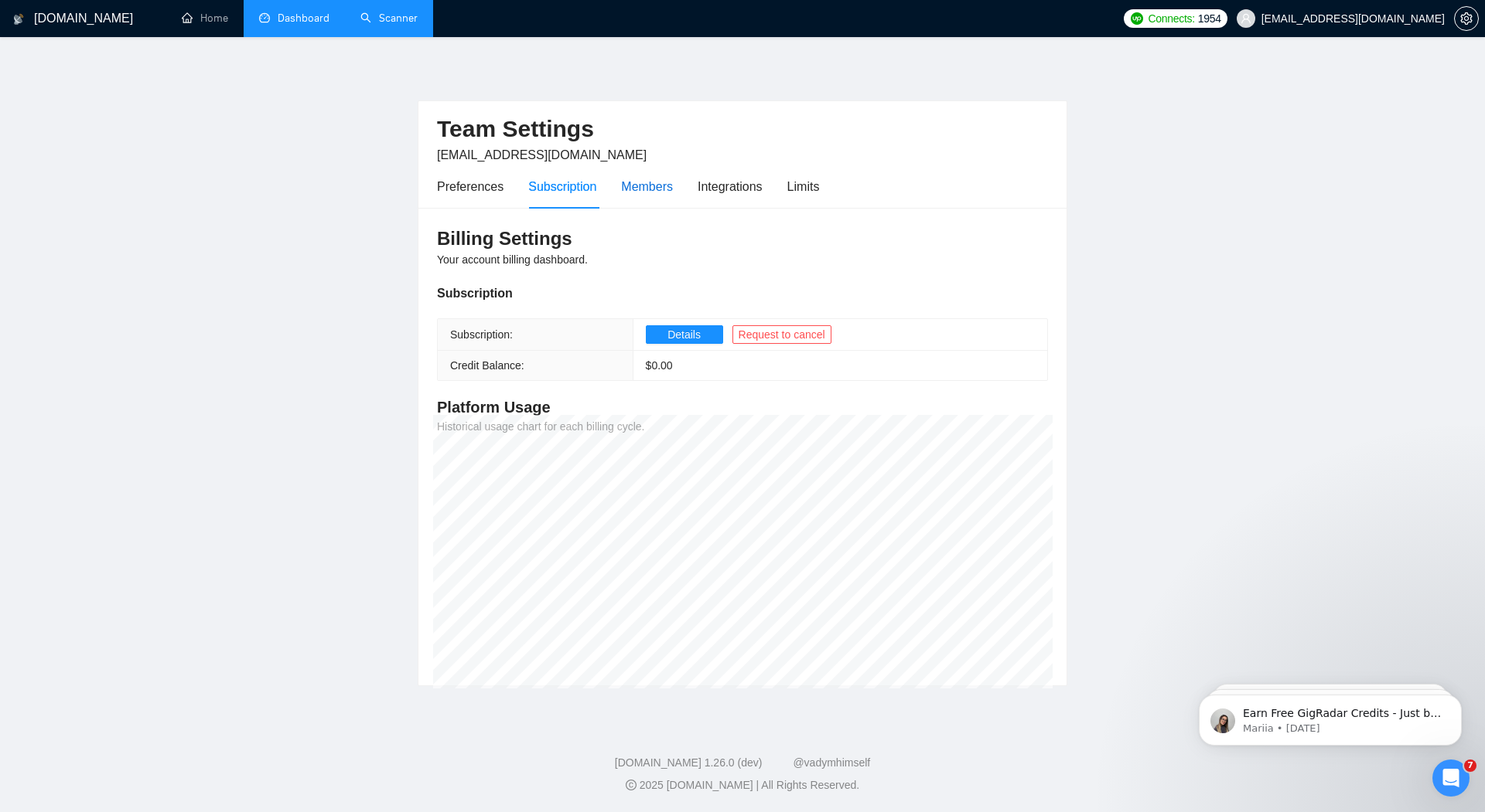
click at [652, 180] on div "Members" at bounding box center [647, 187] width 52 height 19
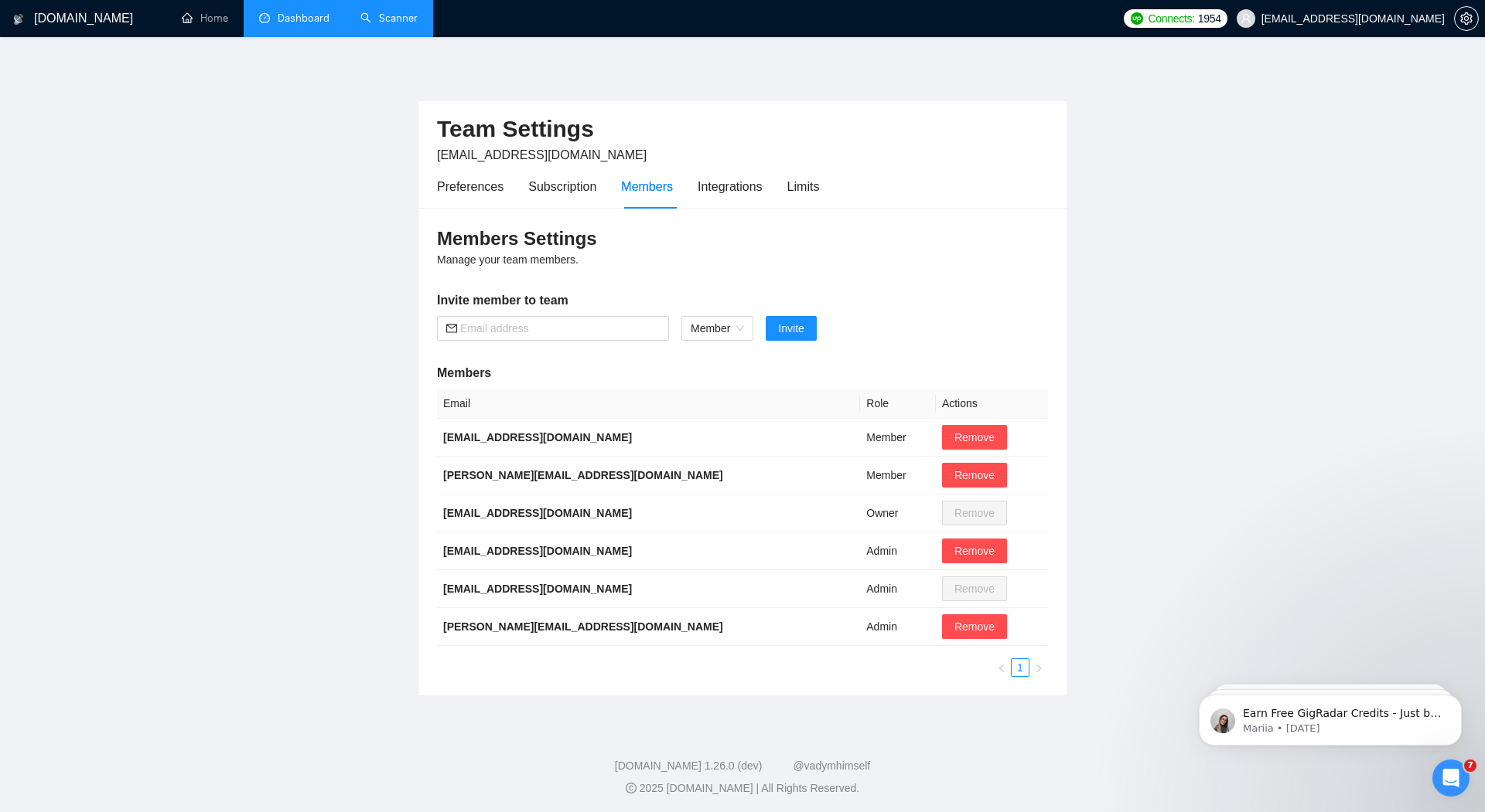
click at [828, 184] on div "Preferences Subscription Members Integrations Limits" at bounding box center [742, 187] width 611 height 44
click at [814, 184] on div "Limits" at bounding box center [804, 187] width 33 height 19
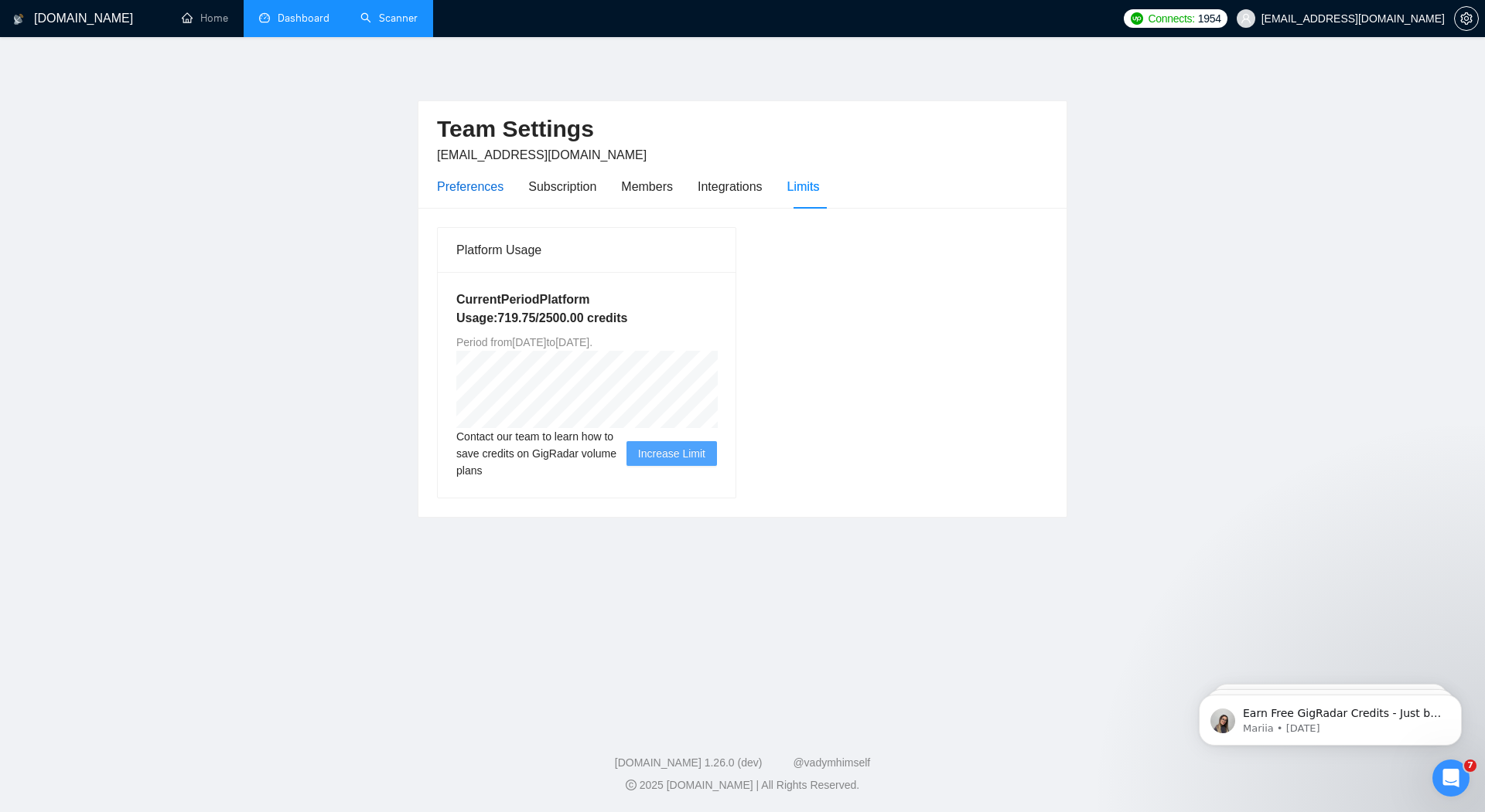
click at [457, 180] on div "Preferences" at bounding box center [470, 187] width 66 height 19
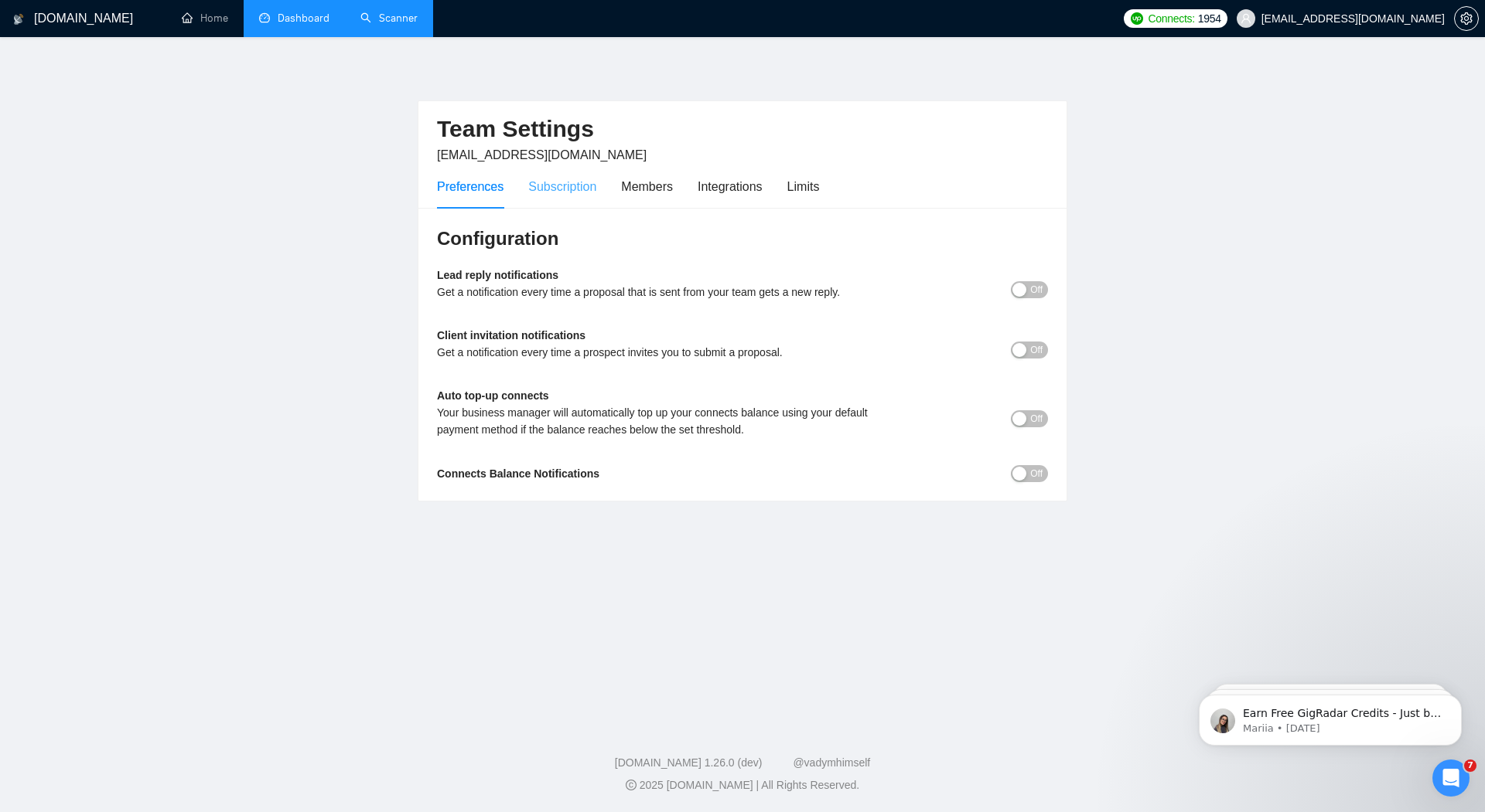
click at [573, 195] on div "Subscription" at bounding box center [562, 187] width 68 height 44
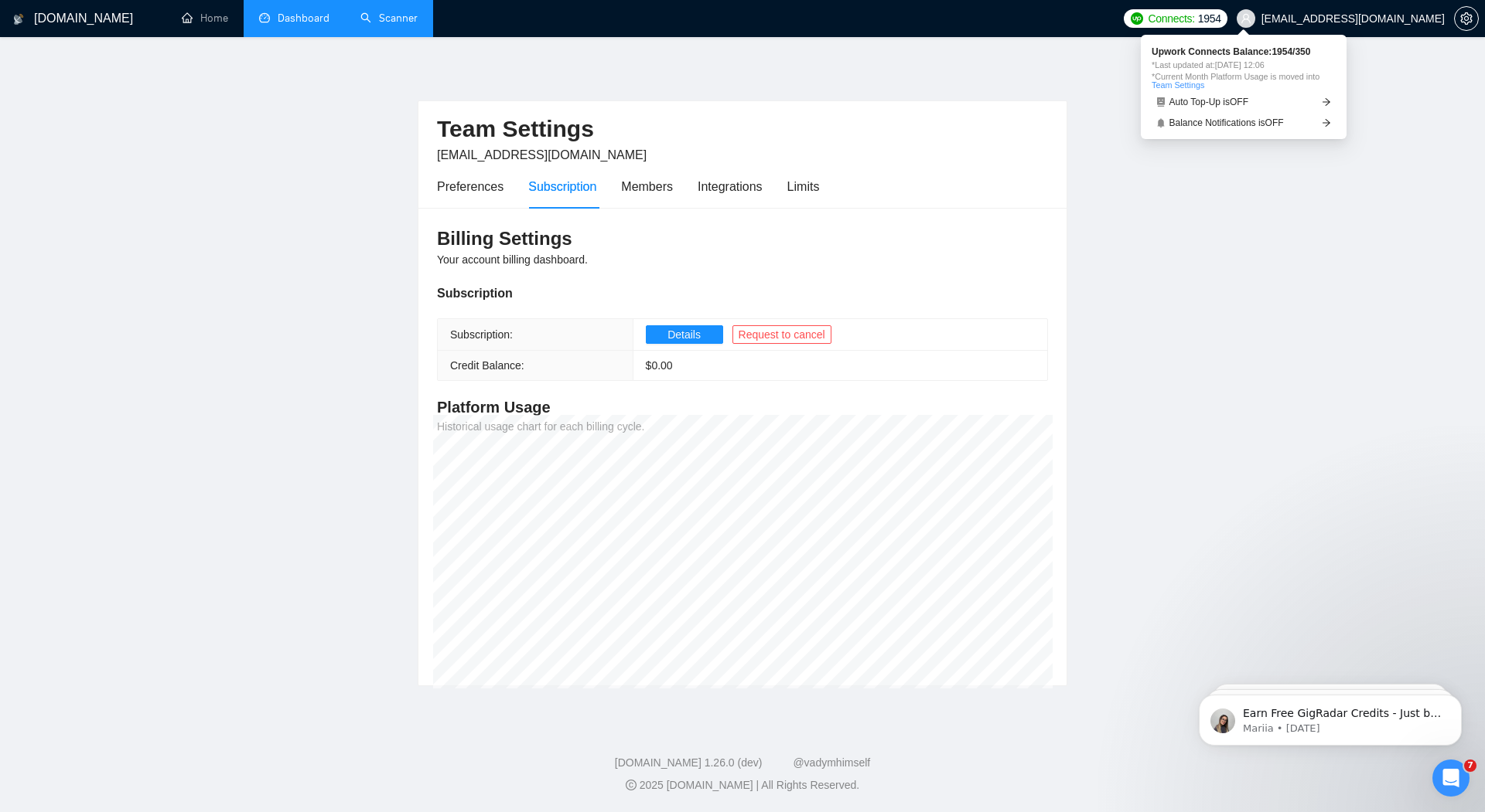
click at [1194, 21] on span "Connects:" at bounding box center [1171, 18] width 46 height 17
